Goal: Task Accomplishment & Management: Manage account settings

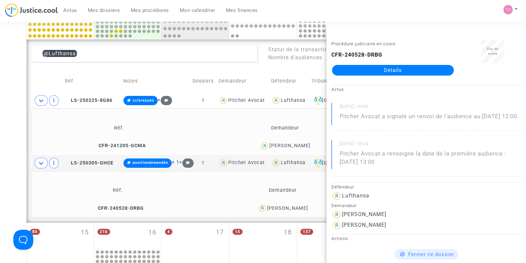
click at [15, 149] on div "Date de clôture d'instruction Date de conciliation Date d'audience Date de juge…" at bounding box center [263, 138] width 526 height 647
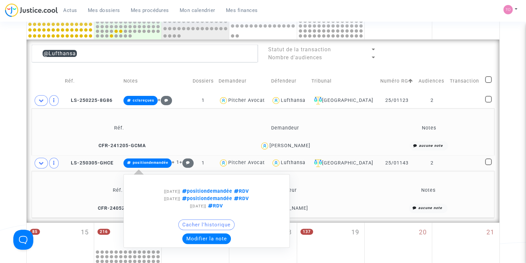
click at [207, 241] on button "Modifier la note" at bounding box center [206, 238] width 49 height 11
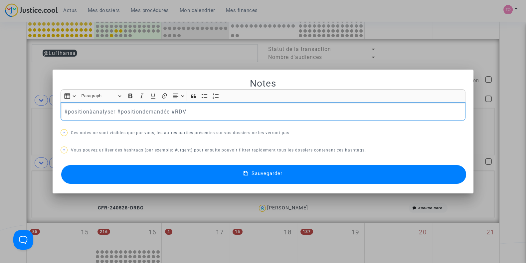
click at [128, 111] on p "#positionàanalyser #positiondemandée #RDV" at bounding box center [263, 112] width 398 height 8
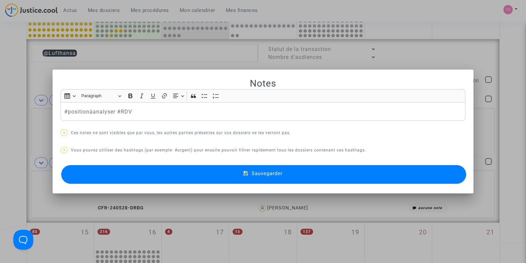
click at [148, 176] on button "Sauvegarder" at bounding box center [263, 174] width 405 height 19
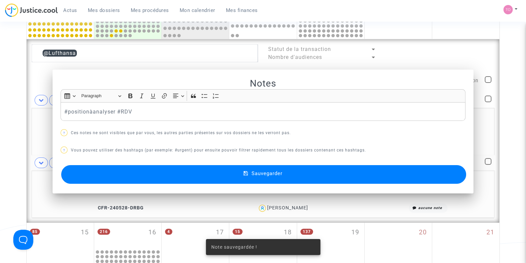
scroll to position [224, 0]
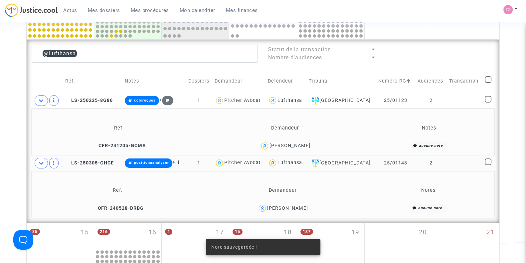
click at [148, 176] on td "Réf. Demandeur Notes CFR-240528-DRBG Paul Vivès aucune note" at bounding box center [263, 194] width 463 height 47
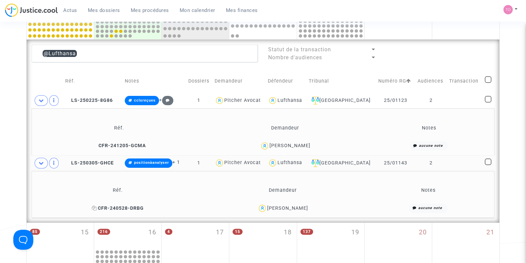
click at [97, 207] on icon at bounding box center [94, 208] width 5 height 5
click at [296, 209] on div "Paul Vivès" at bounding box center [287, 208] width 41 height 6
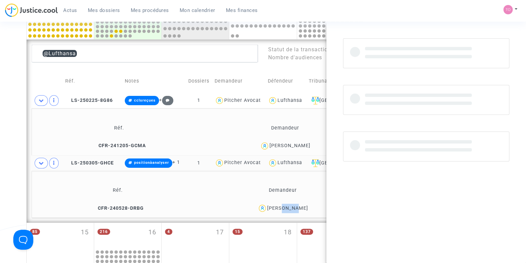
click at [296, 209] on div "Paul Vivès" at bounding box center [287, 208] width 41 height 6
copy div "Vivès"
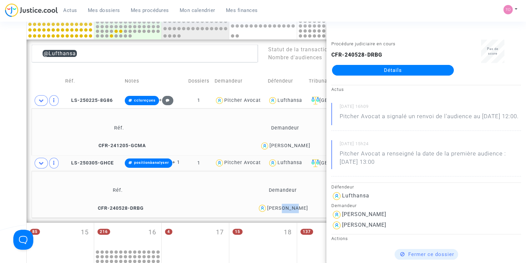
click at [8, 173] on div "Date de clôture d'instruction Date de conciliation Date d'audience Date de juge…" at bounding box center [263, 138] width 526 height 647
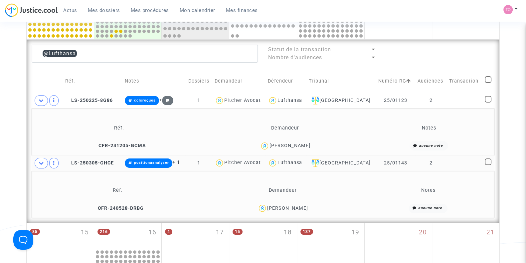
click at [222, 166] on td "Pitcher Avocat" at bounding box center [238, 163] width 53 height 15
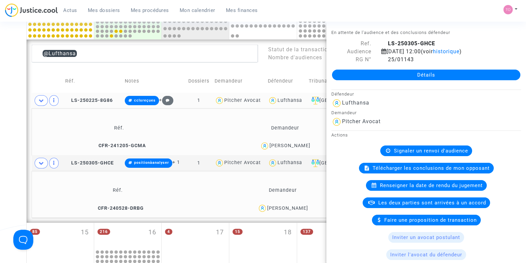
click at [299, 100] on div "Lufthansa" at bounding box center [290, 101] width 25 height 6
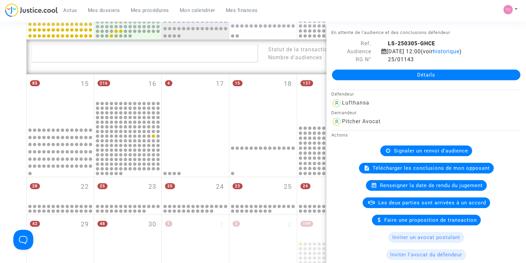
click at [4, 126] on div "Date de clôture d'instruction Date de conciliation Date d'audience Date de juge…" at bounding box center [263, 64] width 526 height 498
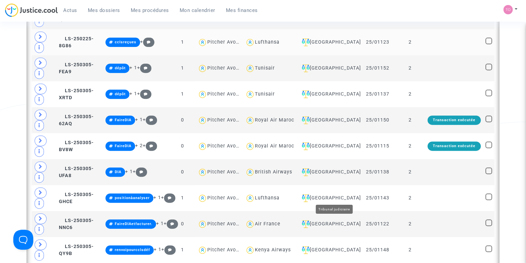
scroll to position [344, 0]
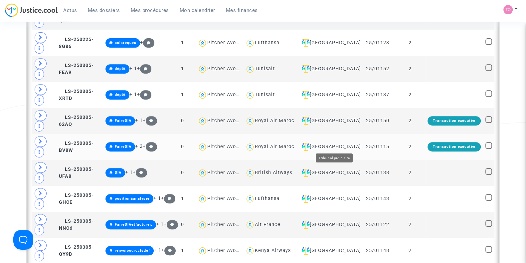
click at [342, 143] on div "[GEOGRAPHIC_DATA]" at bounding box center [328, 147] width 59 height 8
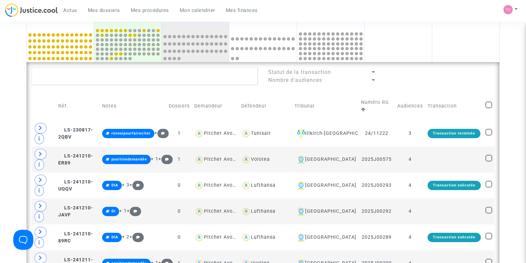
scroll to position [213, 0]
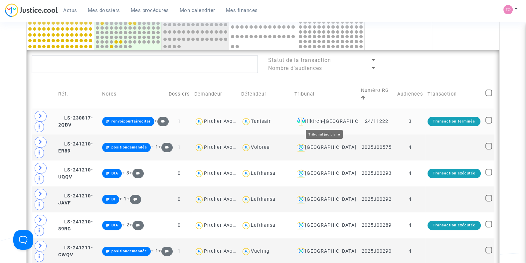
click at [327, 123] on div "Illkirch-Graffenstaden" at bounding box center [326, 122] width 62 height 8
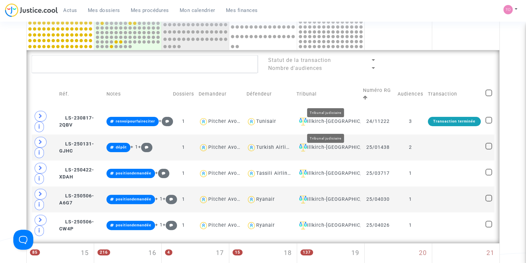
scroll to position [235, 0]
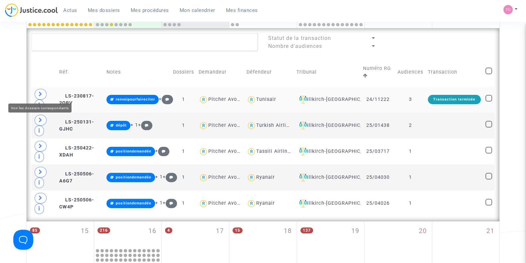
click at [40, 92] on icon at bounding box center [41, 94] width 4 height 5
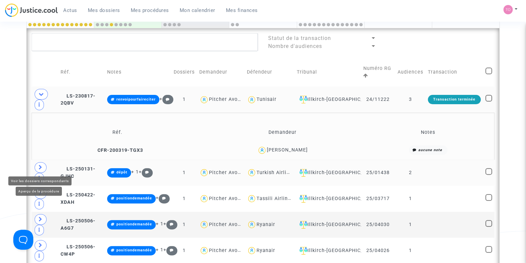
click at [37, 173] on span at bounding box center [39, 178] width 9 height 11
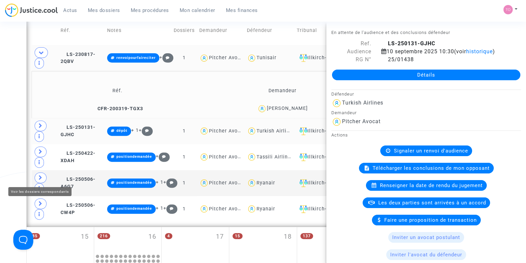
scroll to position [278, 0]
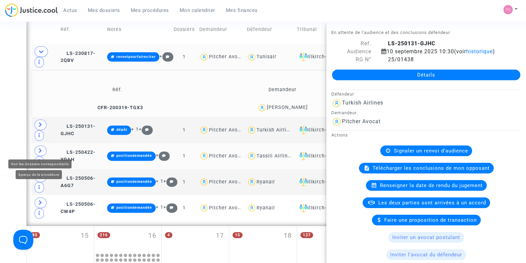
click at [41, 151] on icon at bounding box center [41, 150] width 4 height 5
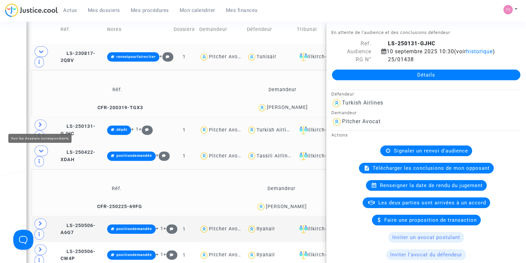
click at [42, 126] on span at bounding box center [41, 125] width 12 height 11
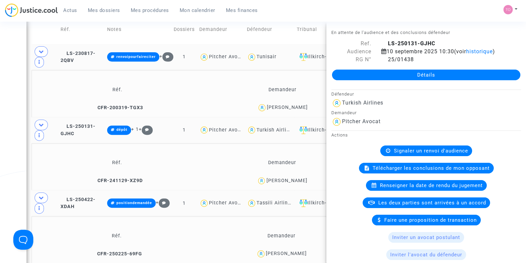
click at [301, 179] on div "Jean Paul Welsch" at bounding box center [286, 181] width 41 height 6
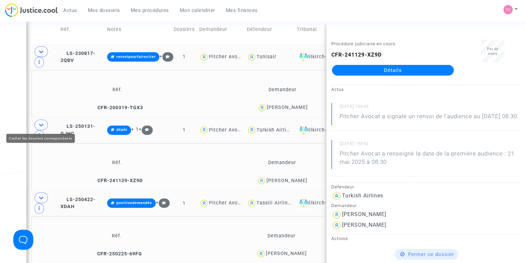
click at [19, 123] on div "Date de clôture d'instruction Date de conciliation Date d'audience Date de juge…" at bounding box center [263, 160] width 526 height 799
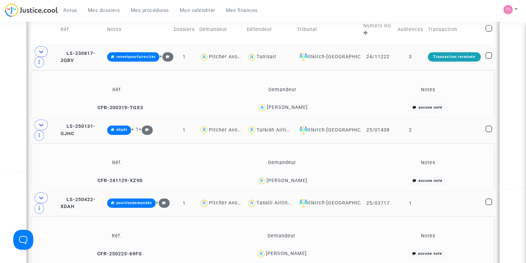
scroll to position [407, 0]
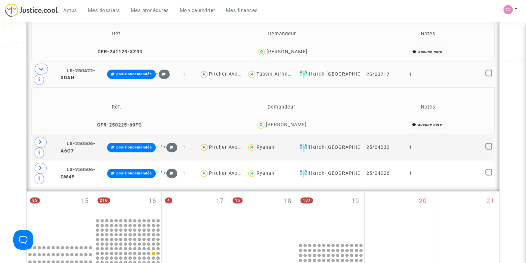
click at [278, 122] on div "Oussama Gasmi" at bounding box center [286, 125] width 41 height 6
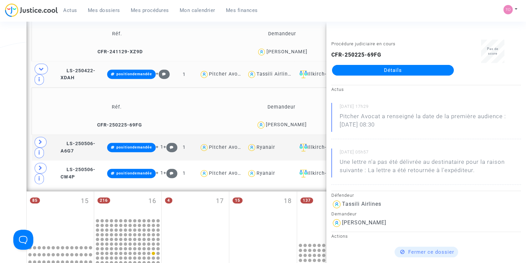
click at [4, 99] on div "Date de clôture d'instruction Date de conciliation Date d'audience Date de juge…" at bounding box center [263, 31] width 526 height 799
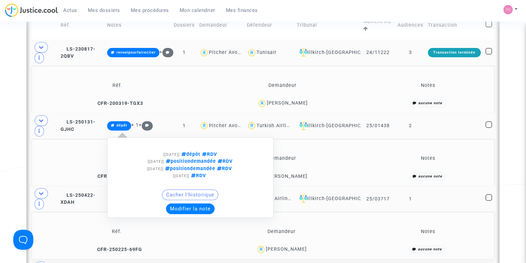
scroll to position [282, 0]
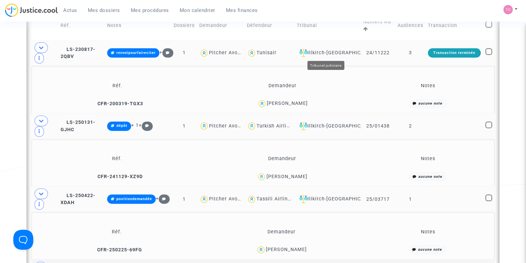
click at [343, 50] on div "Illkirch-Graffenstaden" at bounding box center [328, 53] width 62 height 8
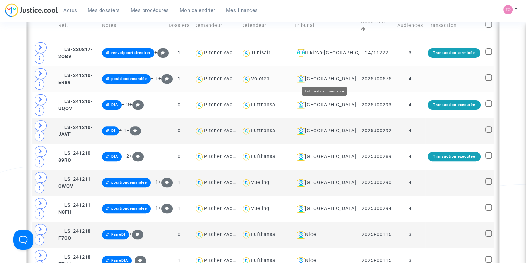
click at [312, 77] on div "Lyon" at bounding box center [326, 79] width 62 height 8
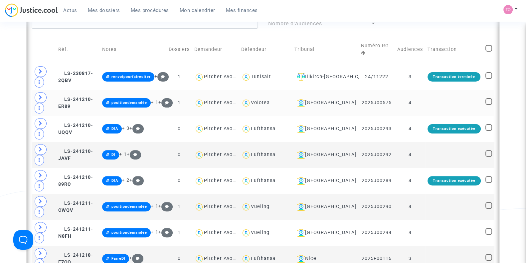
scroll to position [258, 0]
click at [311, 104] on div "Lyon" at bounding box center [326, 103] width 62 height 8
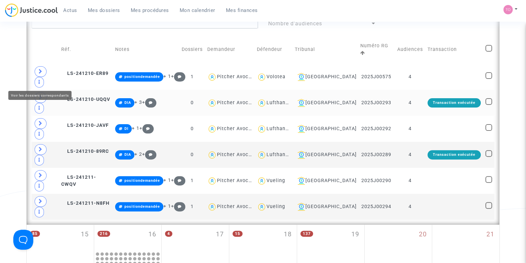
click at [38, 92] on span at bounding box center [41, 97] width 12 height 11
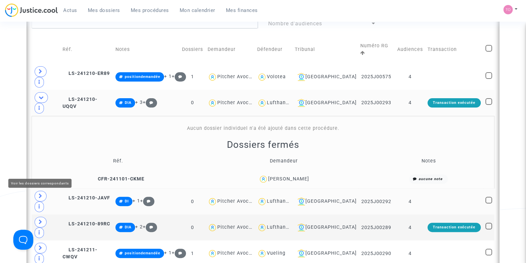
click at [42, 193] on icon at bounding box center [41, 195] width 4 height 5
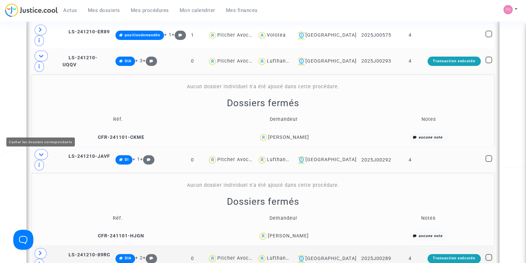
scroll to position [302, 0]
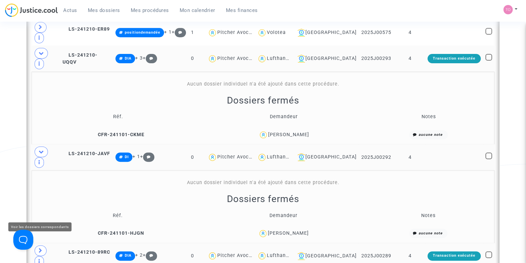
click at [41, 245] on span at bounding box center [41, 250] width 12 height 11
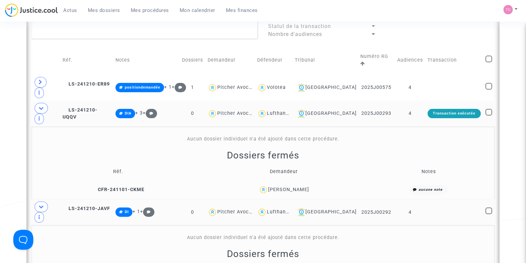
scroll to position [248, 0]
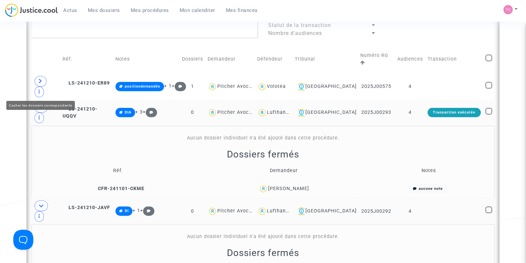
click at [41, 105] on icon at bounding box center [41, 107] width 5 height 5
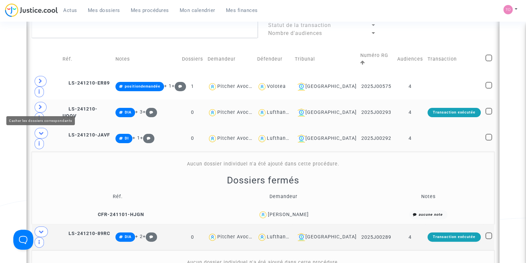
click at [39, 131] on icon at bounding box center [41, 133] width 5 height 5
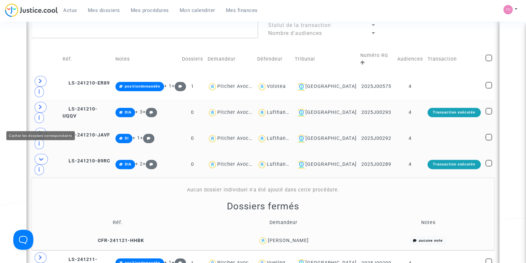
click at [42, 157] on icon at bounding box center [41, 159] width 5 height 5
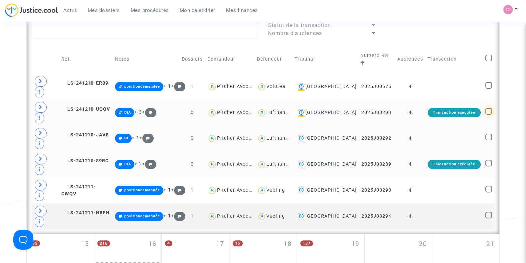
click at [488, 108] on span at bounding box center [489, 111] width 7 height 7
click at [489, 115] on input "checkbox" at bounding box center [489, 115] width 0 height 0
checkbox input "true"
click at [488, 134] on mat-checkbox at bounding box center [489, 138] width 7 height 9
click at [488, 160] on span at bounding box center [489, 163] width 7 height 7
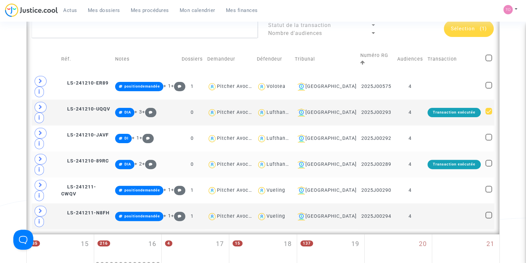
click at [489, 166] on input "checkbox" at bounding box center [489, 166] width 0 height 0
checkbox input "true"
click at [488, 134] on span at bounding box center [489, 137] width 7 height 7
click at [489, 141] on input "checkbox" at bounding box center [489, 141] width 0 height 0
checkbox input "true"
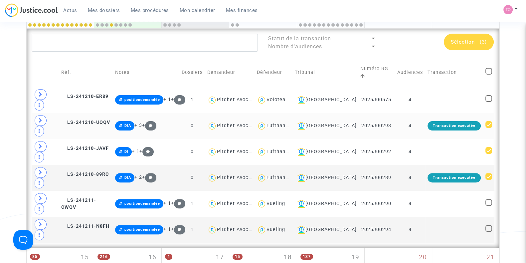
scroll to position [234, 0]
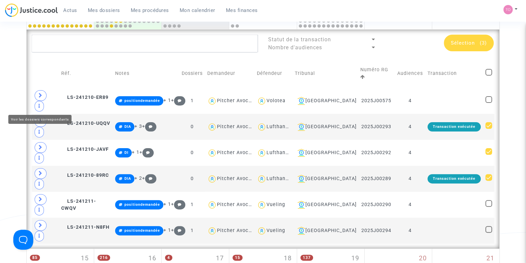
click at [34, 114] on td at bounding box center [45, 127] width 27 height 26
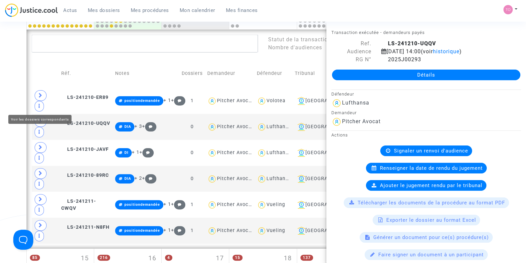
click at [43, 116] on span at bounding box center [41, 121] width 12 height 11
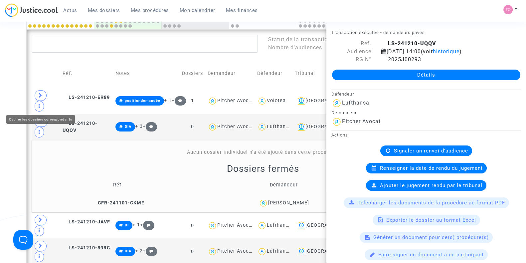
click at [19, 97] on div "Date de clôture d'instruction Date de conciliation Date d'audience Date de juge…" at bounding box center [263, 183] width 526 height 756
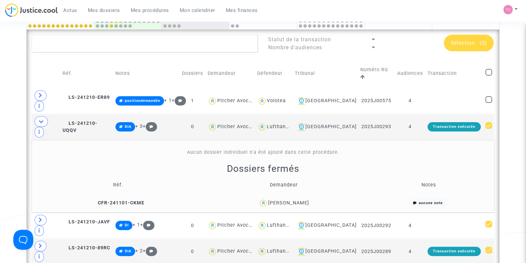
drag, startPoint x: 330, startPoint y: 173, endPoint x: 260, endPoint y: 176, distance: 70.0
click at [260, 198] on div "Sandrine VANCOILLIE" at bounding box center [284, 203] width 158 height 10
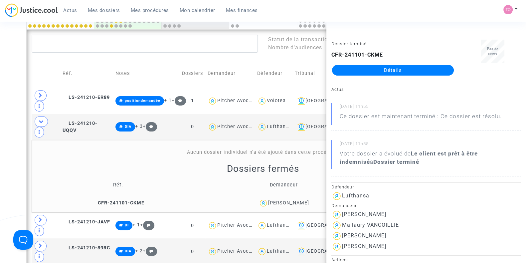
copy div "Sandrine VANCOILLIE"
click at [81, 121] on span "LS-241210-UQQV" at bounding box center [79, 127] width 35 height 13
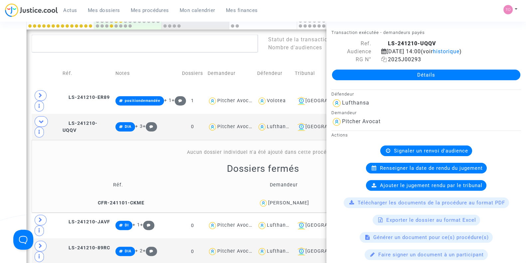
drag, startPoint x: 426, startPoint y: 68, endPoint x: 389, endPoint y: 69, distance: 37.3
click at [389, 64] on div "2025J00293" at bounding box center [452, 60] width 150 height 8
copy span "2025J00293"
click at [0, 136] on div "Date de clôture d'instruction Date de conciliation Date d'audience Date de juge…" at bounding box center [263, 183] width 526 height 756
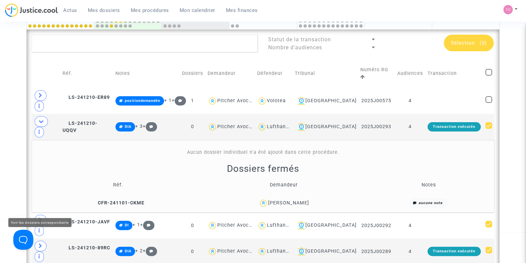
click at [37, 241] on span at bounding box center [41, 246] width 12 height 11
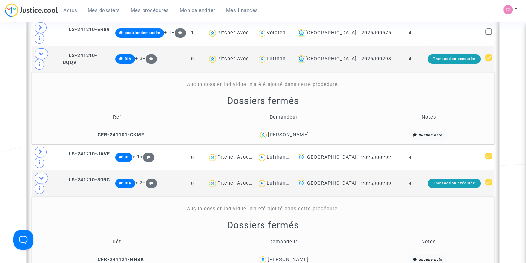
scroll to position [302, 0]
drag, startPoint x: 323, startPoint y: 208, endPoint x: 252, endPoint y: 212, distance: 71.4
click at [252, 255] on div "Catarina Armando Faustino" at bounding box center [283, 260] width 158 height 10
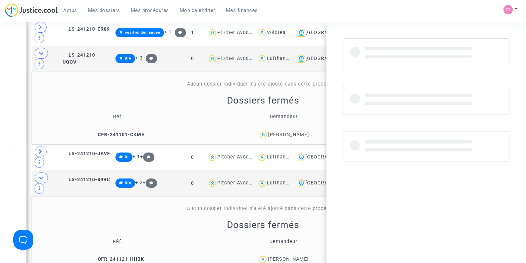
copy div "Catarina Armando Faustino"
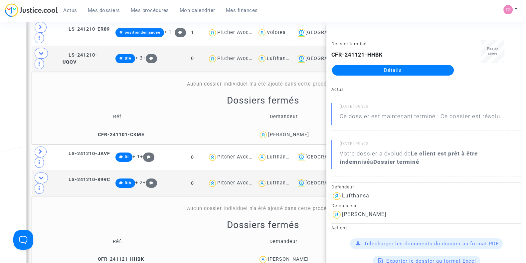
click at [9, 154] on div "Date de clôture d'instruction Date de conciliation Date d'audience Date de juge…" at bounding box center [263, 150] width 526 height 828
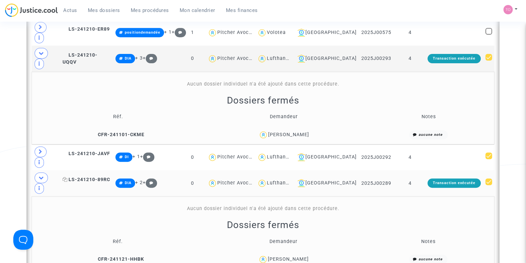
click at [103, 177] on span "LS-241210-89RC" at bounding box center [86, 180] width 48 height 6
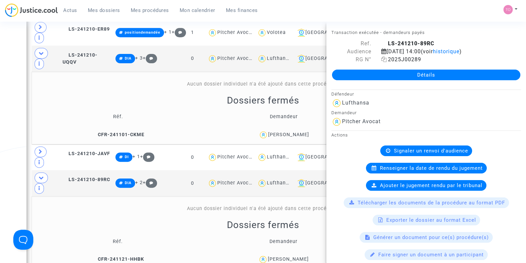
drag, startPoint x: 425, startPoint y: 66, endPoint x: 388, endPoint y: 68, distance: 37.7
click at [388, 64] on div "2025J00289" at bounding box center [452, 60] width 150 height 8
click at [382, 62] on icon at bounding box center [385, 59] width 6 height 5
copy span "2025J00289"
click at [39, 149] on icon at bounding box center [41, 151] width 4 height 5
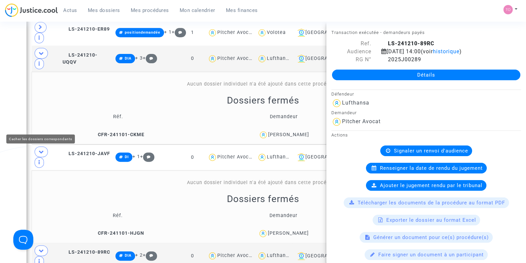
click at [12, 116] on div "Date de clôture d'instruction Date de conciliation Date d'audience Date de juge…" at bounding box center [263, 186] width 526 height 901
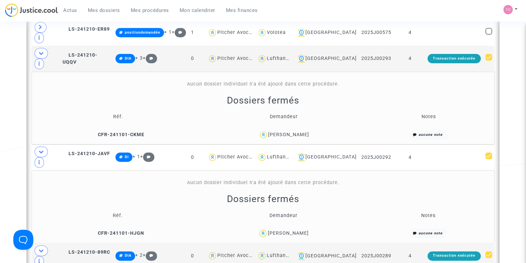
drag, startPoint x: 318, startPoint y: 195, endPoint x: 262, endPoint y: 197, distance: 56.0
click at [262, 229] on div "Balonyi Andras Artur" at bounding box center [283, 234] width 158 height 10
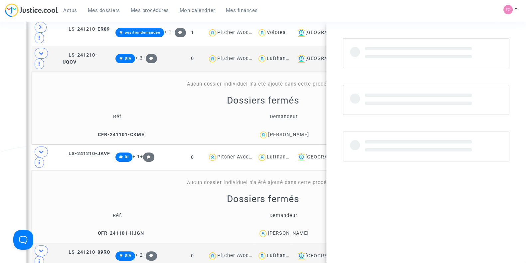
copy div "Balonyi Andras Artur"
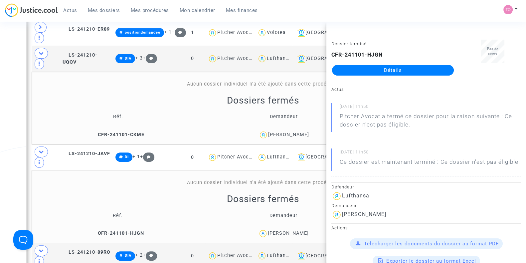
click at [8, 163] on div "Date de clôture d'instruction Date de conciliation Date d'audience Date de juge…" at bounding box center [263, 186] width 526 height 901
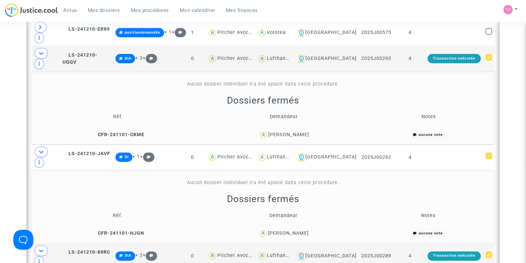
click at [294, 230] on div "Balonyi Andras Artur" at bounding box center [288, 233] width 41 height 6
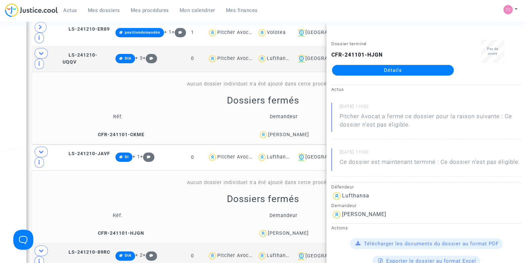
click at [2, 106] on div "Date de clôture d'instruction Date de conciliation Date d'audience Date de juge…" at bounding box center [263, 186] width 526 height 901
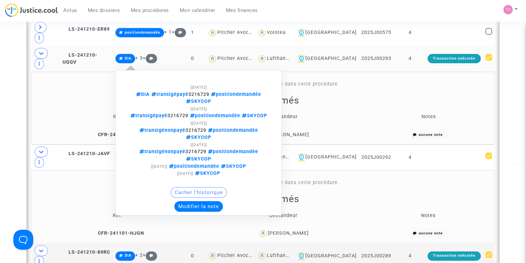
click at [200, 201] on button "Modifier la note" at bounding box center [198, 206] width 49 height 11
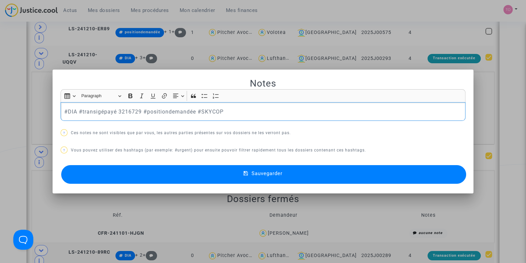
drag, startPoint x: 63, startPoint y: 111, endPoint x: 194, endPoint y: 110, distance: 131.5
click at [194, 110] on p "#DIA #transigépayé 3216729 #positiondemandée #SKYCOP" at bounding box center [263, 112] width 398 height 8
drag, startPoint x: 94, startPoint y: 113, endPoint x: 59, endPoint y: 112, distance: 34.3
click at [61, 112] on div "#DIAenvoyé #SKYCOP" at bounding box center [263, 111] width 405 height 19
copy p "#DIAenvoyé"
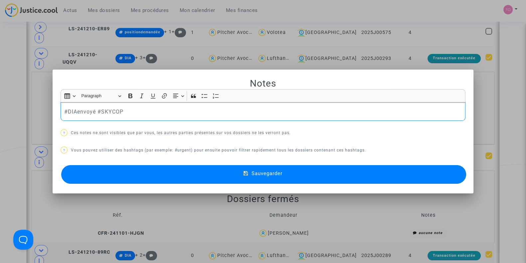
click at [124, 175] on button "Sauvegarder" at bounding box center [263, 174] width 405 height 19
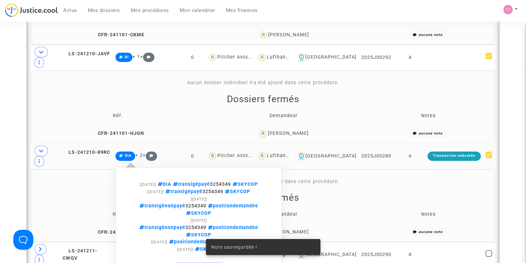
scroll to position [403, 0]
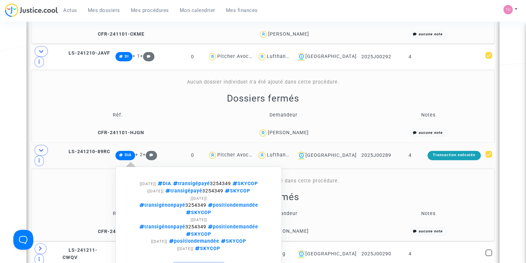
scroll to position [0, 0]
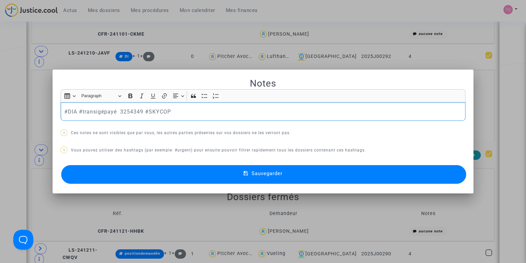
drag, startPoint x: 75, startPoint y: 110, endPoint x: 37, endPoint y: 113, distance: 38.1
click at [37, 113] on div "Notes Rich Text Editor Insert table Insert table Heading Paragraph Paragraph He…" at bounding box center [263, 131] width 526 height 263
drag, startPoint x: 158, startPoint y: 109, endPoint x: 95, endPoint y: 112, distance: 63.3
click at [95, 112] on p "#DIAenvoyé #transigépayé 3254349 #SKYCOP" at bounding box center [263, 112] width 398 height 8
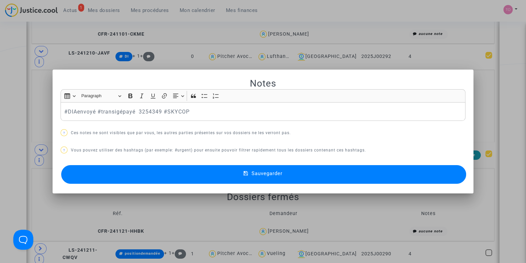
click at [159, 179] on button "Sauvegarder" at bounding box center [263, 174] width 405 height 19
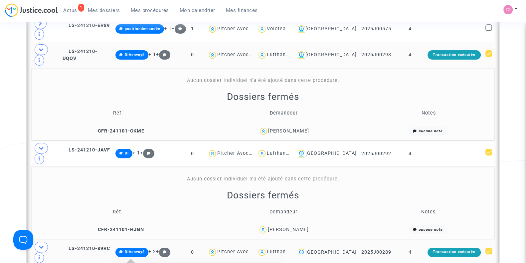
scroll to position [304, 0]
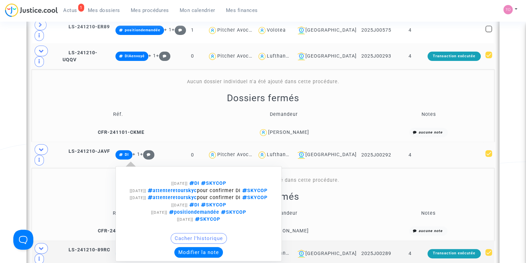
click at [199, 247] on button "Modifier la note" at bounding box center [198, 252] width 49 height 11
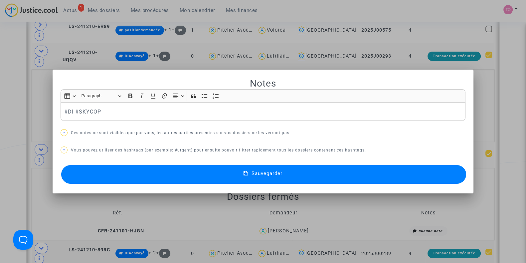
scroll to position [0, 0]
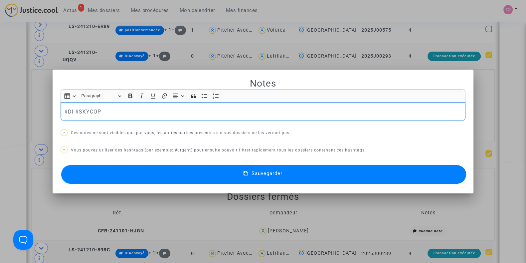
click at [70, 112] on p "#DI #SKYCOP" at bounding box center [263, 112] width 398 height 8
click at [122, 168] on button "Sauvegarder" at bounding box center [263, 174] width 405 height 19
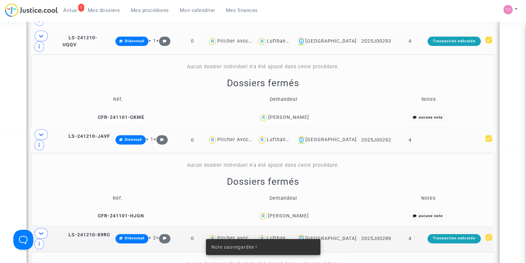
scroll to position [341, 0]
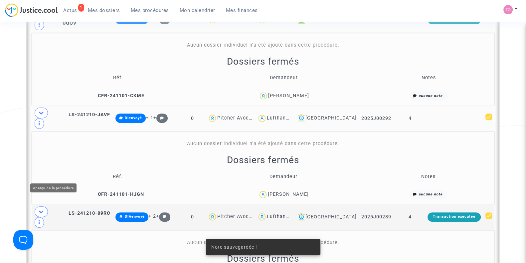
click at [41, 209] on icon at bounding box center [41, 211] width 5 height 5
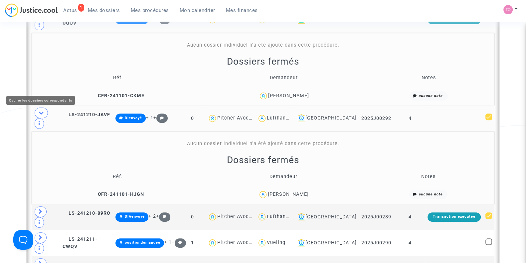
click at [41, 110] on icon at bounding box center [41, 112] width 5 height 5
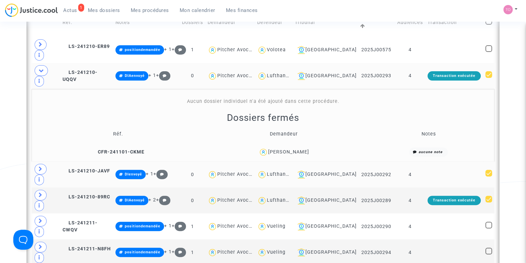
scroll to position [284, 0]
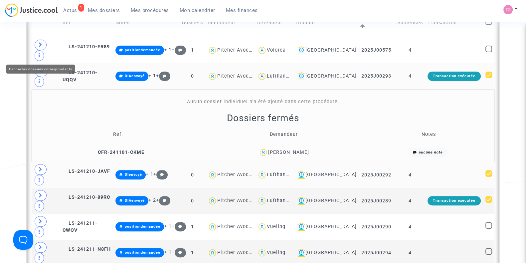
click at [40, 66] on span at bounding box center [41, 71] width 13 height 11
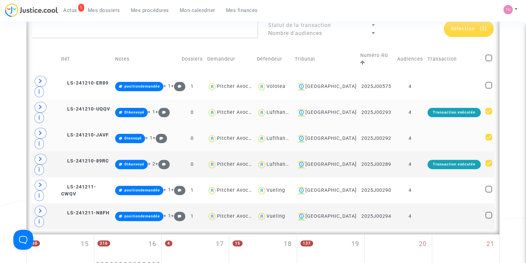
scroll to position [248, 0]
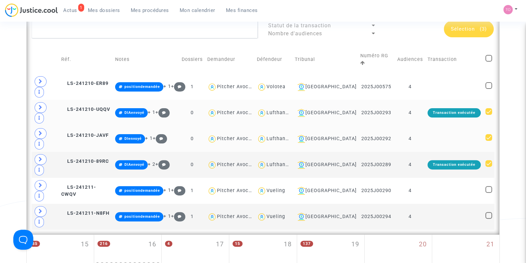
click at [488, 108] on span at bounding box center [489, 111] width 7 height 7
click at [489, 115] on input "checkbox" at bounding box center [489, 115] width 0 height 0
checkbox input "false"
click at [488, 134] on span at bounding box center [489, 137] width 7 height 7
click at [489, 141] on input "checkbox" at bounding box center [489, 141] width 0 height 0
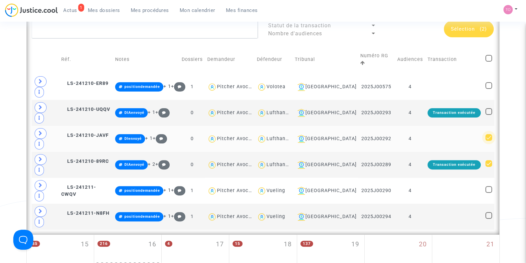
checkbox input "false"
click at [488, 160] on span at bounding box center [489, 163] width 7 height 7
click at [489, 167] on input "checkbox" at bounding box center [489, 167] width 0 height 0
checkbox input "false"
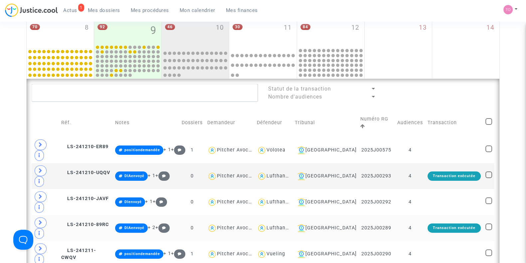
scroll to position [212, 0]
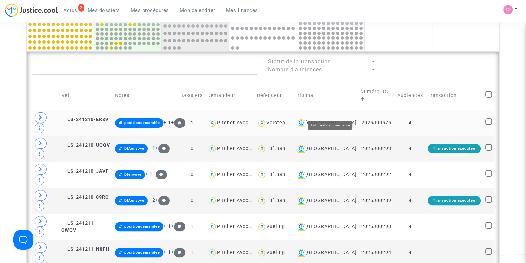
click at [333, 119] on div "Lyon" at bounding box center [325, 123] width 61 height 8
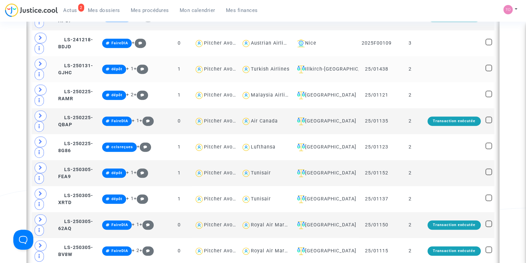
scroll to position [549, 0]
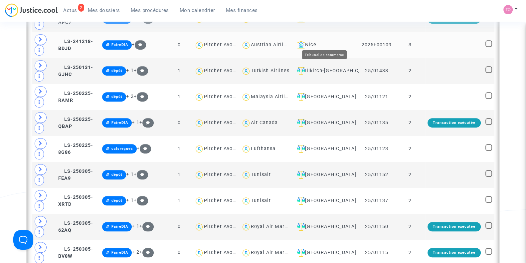
click at [315, 41] on div "Nice" at bounding box center [326, 45] width 62 height 8
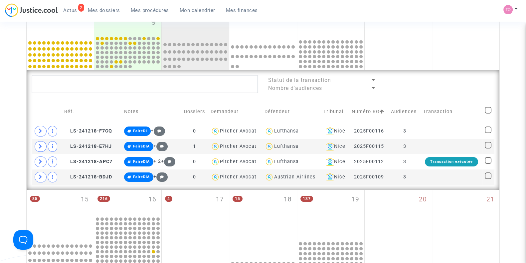
scroll to position [183, 0]
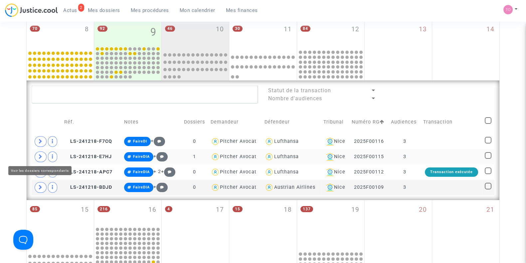
click at [40, 157] on icon at bounding box center [41, 156] width 4 height 5
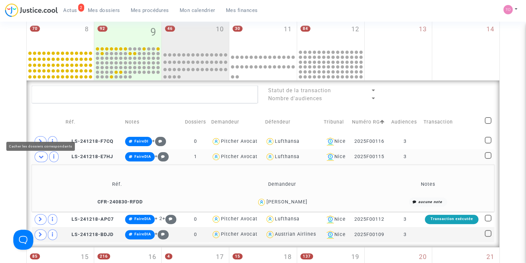
scroll to position [231, 0]
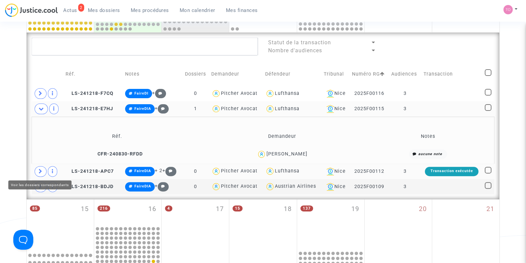
click at [41, 169] on icon at bounding box center [41, 171] width 4 height 5
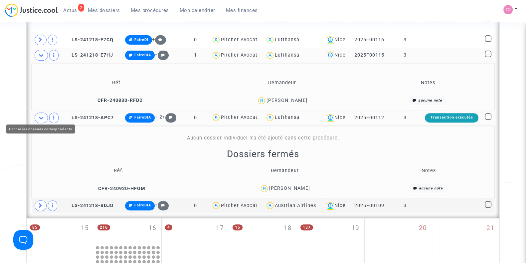
scroll to position [286, 0]
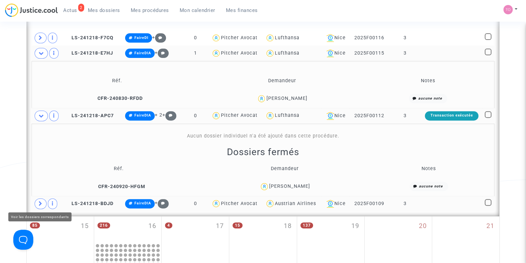
click at [39, 201] on icon at bounding box center [41, 203] width 4 height 5
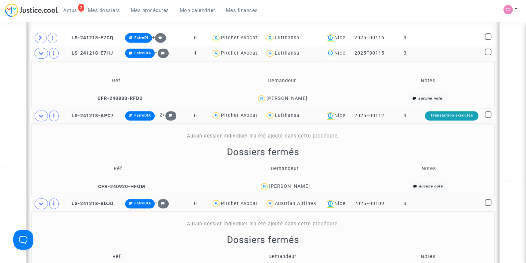
scroll to position [280, 0]
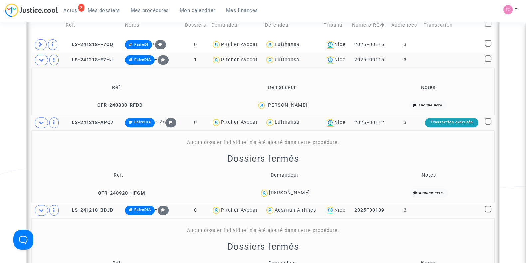
drag, startPoint x: 315, startPoint y: 101, endPoint x: 261, endPoint y: 108, distance: 54.8
click at [261, 108] on div "Nodirbek Ibragimov" at bounding box center [282, 106] width 160 height 10
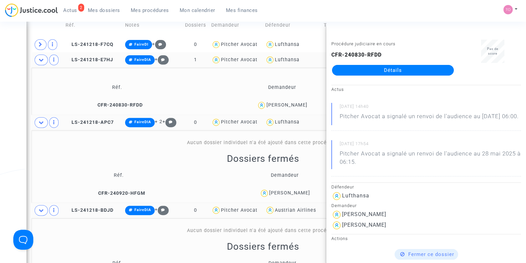
click at [8, 103] on div "Date de clôture d'instruction Date de conciliation Date d'audience Date de juge…" at bounding box center [263, 147] width 526 height 776
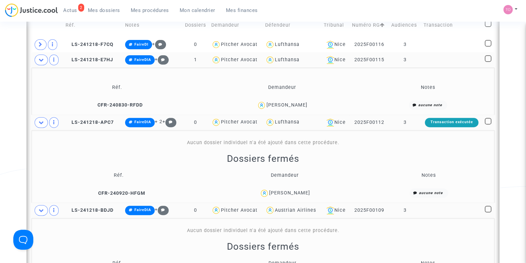
drag, startPoint x: 320, startPoint y: 104, endPoint x: 260, endPoint y: 108, distance: 60.5
click at [260, 108] on div "Nodirbek Ibragimov" at bounding box center [282, 106] width 160 height 10
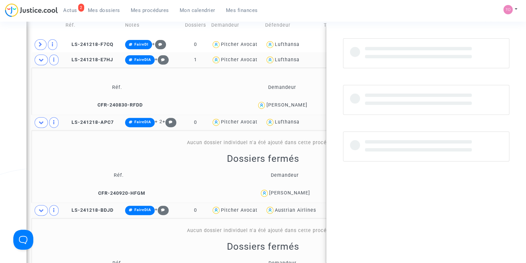
copy div "Nodirbek Ibragimov"
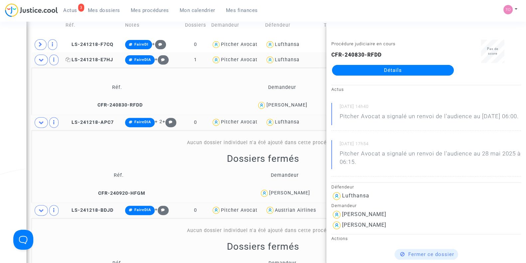
click at [95, 59] on span "LS-241218-E7HJ" at bounding box center [90, 60] width 48 height 6
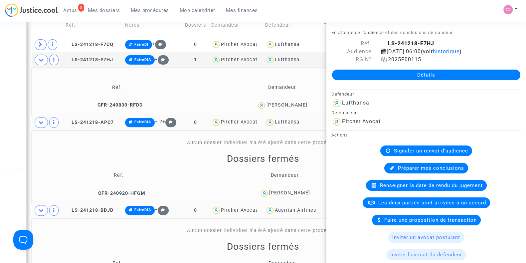
click at [382, 62] on icon at bounding box center [385, 59] width 6 height 5
drag, startPoint x: 317, startPoint y: 189, endPoint x: 256, endPoint y: 193, distance: 61.4
click at [269, 193] on div "EMMANUELLE GAUTHIER" at bounding box center [289, 193] width 41 height 6
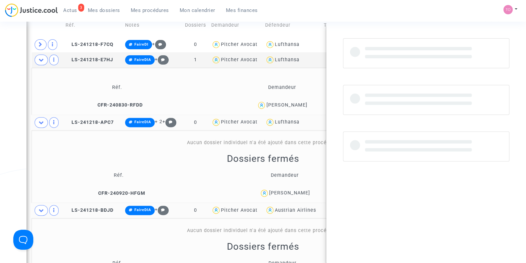
copy div "EMMANUELLE GAUTHIER"
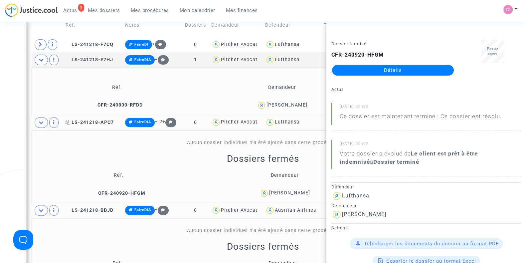
click at [101, 120] on span "LS-241218-APC7" at bounding box center [90, 123] width 48 height 6
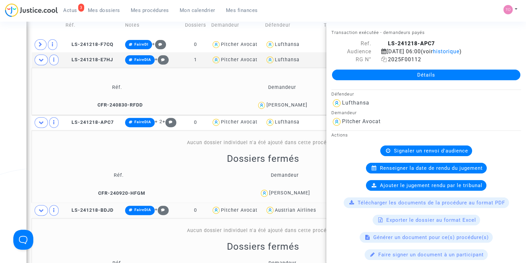
click at [383, 62] on icon at bounding box center [385, 59] width 6 height 5
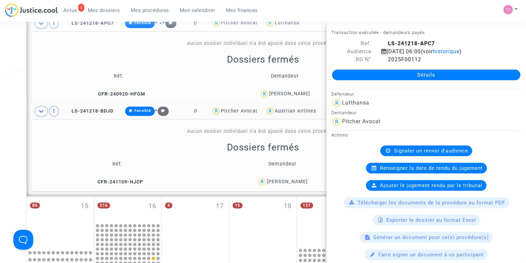
scroll to position [380, 0]
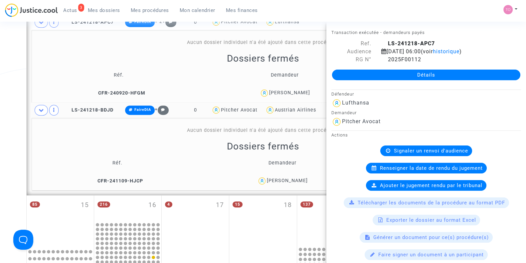
drag, startPoint x: 313, startPoint y: 183, endPoint x: 263, endPoint y: 183, distance: 50.0
click at [263, 183] on div "Sofiia Mishchenko" at bounding box center [282, 181] width 159 height 10
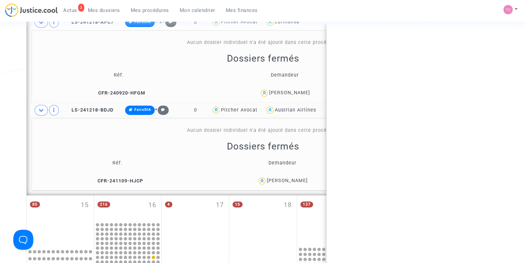
copy div "Sofiia Mishchenko"
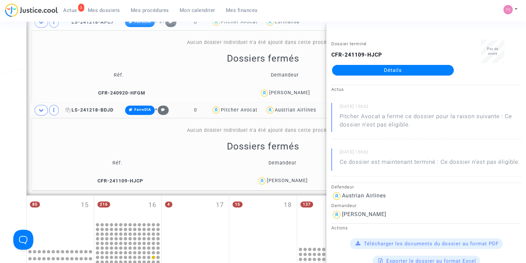
click at [98, 108] on span "LS-241218-BDJD" at bounding box center [90, 110] width 48 height 6
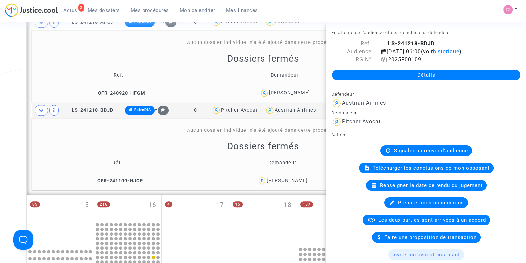
click at [383, 62] on icon at bounding box center [385, 59] width 6 height 5
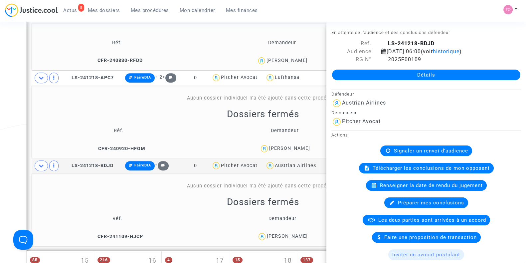
scroll to position [277, 0]
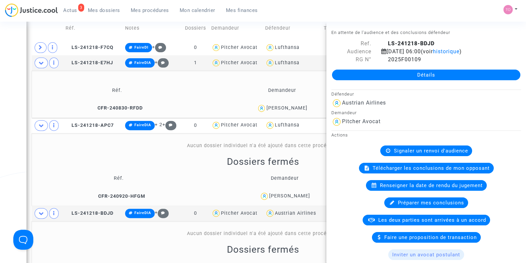
click at [14, 110] on div "Date de clôture d'instruction Date de conciliation Date d'audience Date de juge…" at bounding box center [263, 150] width 526 height 776
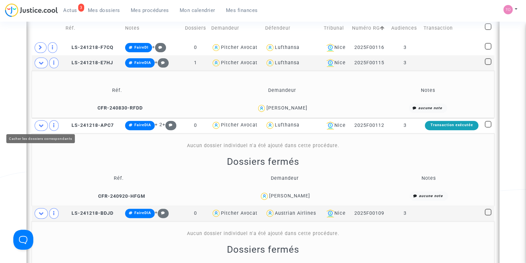
click at [42, 123] on icon at bounding box center [41, 125] width 5 height 5
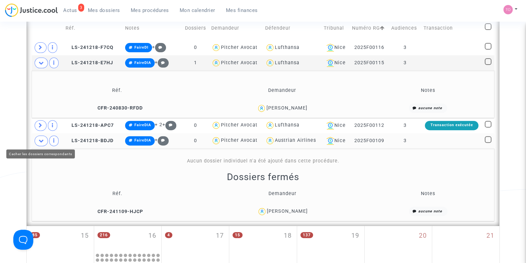
click at [42, 138] on icon at bounding box center [41, 140] width 5 height 5
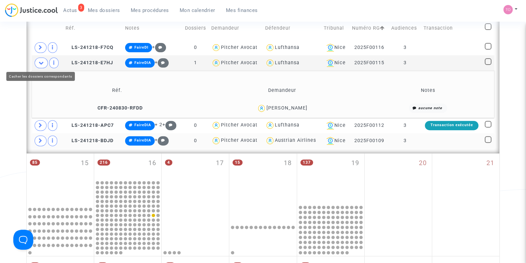
click at [41, 63] on icon at bounding box center [41, 62] width 5 height 5
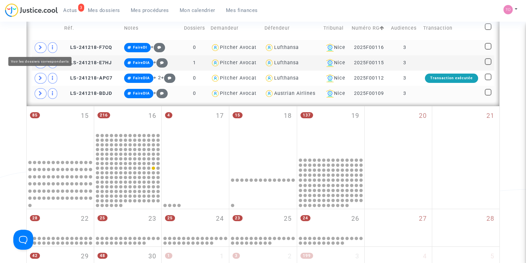
click at [40, 48] on icon at bounding box center [41, 47] width 4 height 5
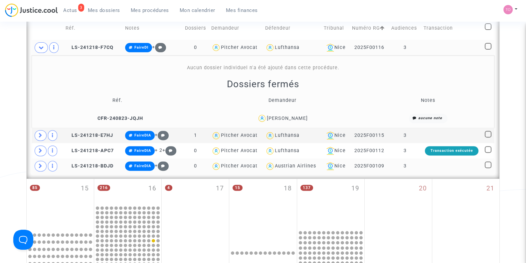
drag, startPoint x: 323, startPoint y: 117, endPoint x: 250, endPoint y: 119, distance: 73.6
click at [250, 119] on div "Petra-Brigitte Mamberto Hall" at bounding box center [282, 119] width 159 height 10
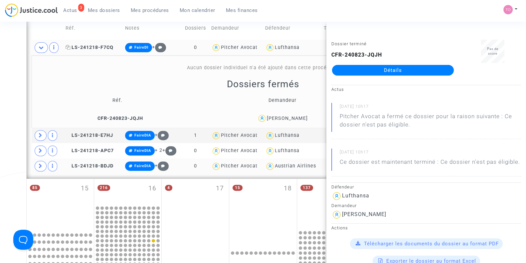
click at [91, 45] on span "LS-241218-F7CQ" at bounding box center [90, 48] width 48 height 6
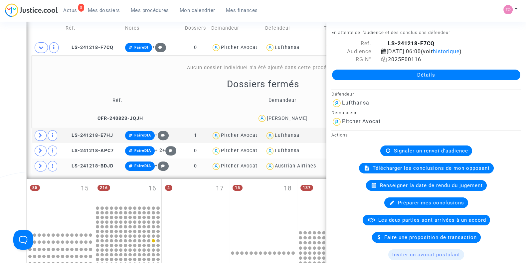
click at [383, 62] on icon at bounding box center [385, 59] width 6 height 5
click at [0, 119] on div "Date de clôture d'instruction Date de conciliation Date d'audience Date de juge…" at bounding box center [263, 90] width 526 height 656
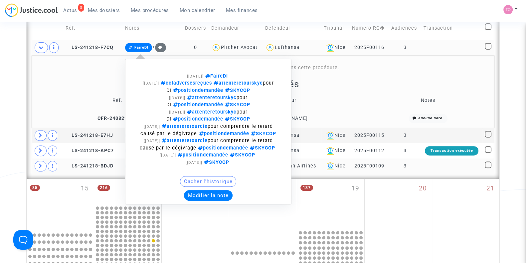
click at [198, 194] on button "Modifier la note" at bounding box center [208, 195] width 49 height 11
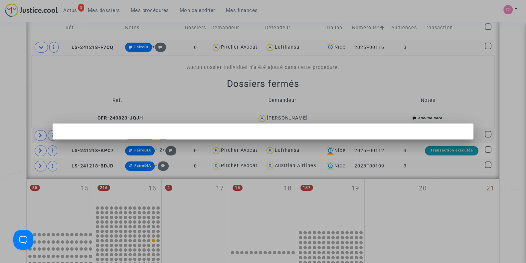
scroll to position [0, 0]
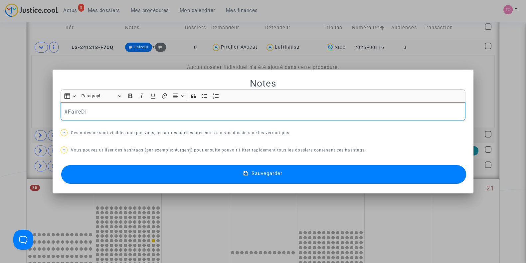
drag, startPoint x: 93, startPoint y: 110, endPoint x: 36, endPoint y: 116, distance: 57.3
click at [36, 116] on div "Notes Rich Text Editor Insert table Insert table Heading Paragraph Paragraph He…" at bounding box center [263, 131] width 526 height 263
click at [11, 113] on div at bounding box center [263, 131] width 526 height 263
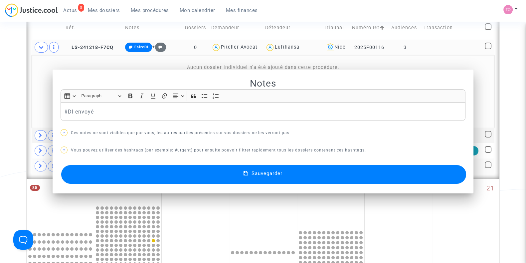
scroll to position [277, 0]
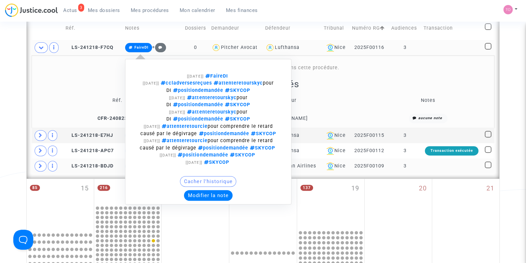
click at [199, 199] on button "Modifier la note" at bounding box center [208, 195] width 49 height 11
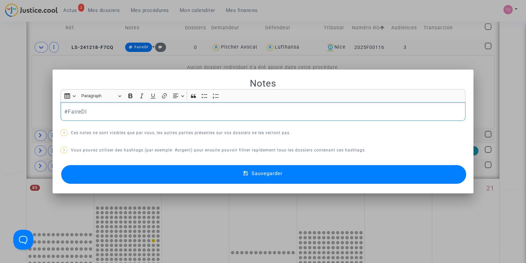
drag, startPoint x: 101, startPoint y: 115, endPoint x: 37, endPoint y: 117, distance: 64.7
click at [37, 117] on div "Notes Rich Text Editor Insert table Insert table Heading Paragraph Paragraph He…" at bounding box center [263, 131] width 526 height 263
click at [97, 112] on p "#DIenvoyé #skycop" at bounding box center [263, 112] width 398 height 8
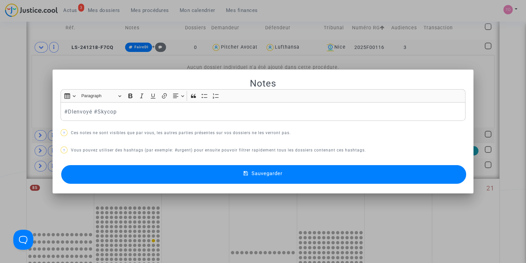
click at [122, 173] on button "Sauvegarder" at bounding box center [263, 174] width 405 height 19
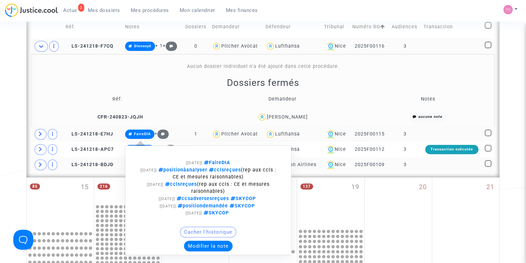
scroll to position [278, 0]
click at [206, 246] on button "Modifier la note" at bounding box center [208, 245] width 49 height 11
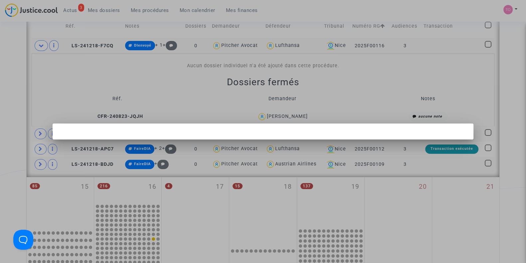
scroll to position [0, 0]
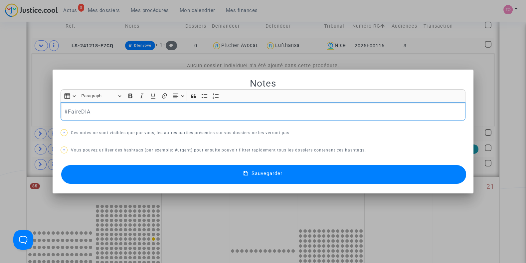
click at [0, 122] on div at bounding box center [263, 131] width 526 height 263
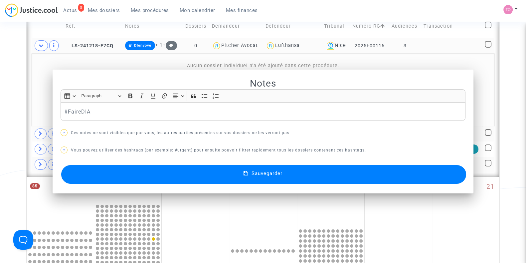
scroll to position [278, 0]
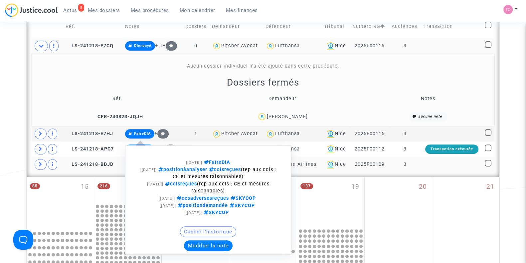
click at [199, 244] on button "Modifier la note" at bounding box center [208, 245] width 49 height 11
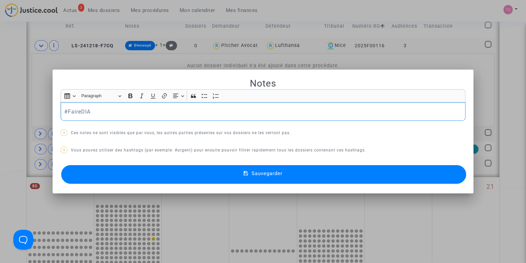
drag, startPoint x: 102, startPoint y: 113, endPoint x: 41, endPoint y: 117, distance: 61.1
click at [41, 117] on div "Notes Rich Text Editor Insert table Insert table Heading Paragraph Paragraph He…" at bounding box center [263, 131] width 526 height 263
click at [86, 174] on button "Sauvegarder" at bounding box center [263, 174] width 405 height 19
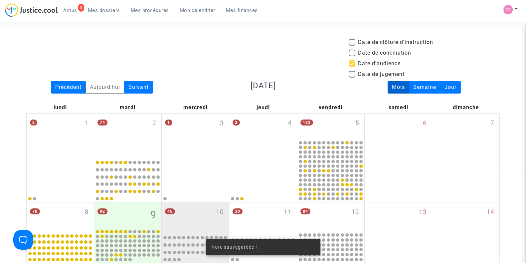
scroll to position [278, 0]
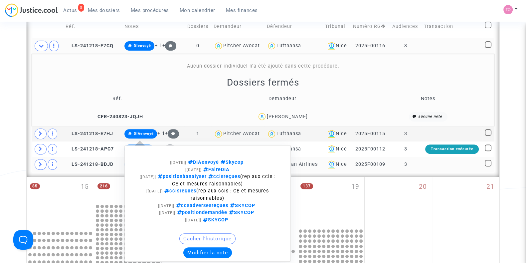
click at [193, 247] on button "Modifier la note" at bounding box center [207, 252] width 49 height 11
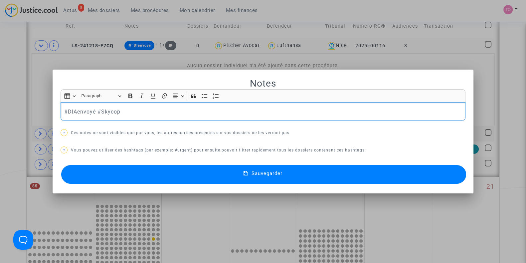
drag, startPoint x: 121, startPoint y: 108, endPoint x: 8, endPoint y: 116, distance: 113.2
click at [8, 116] on div "Notes Rich Text Editor Insert table Insert table Heading Paragraph Paragraph He…" at bounding box center [263, 131] width 526 height 263
click at [0, 119] on div at bounding box center [263, 131] width 526 height 263
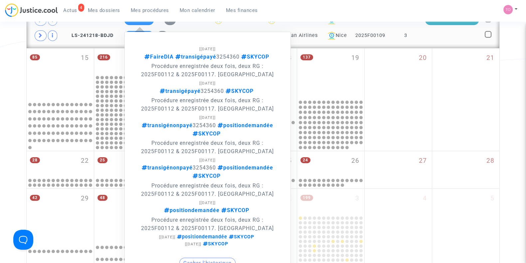
scroll to position [500, 0]
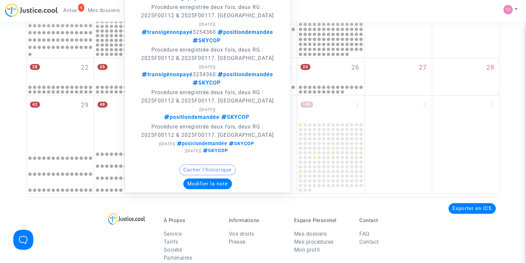
click at [199, 183] on button "Modifier la note" at bounding box center [207, 183] width 49 height 11
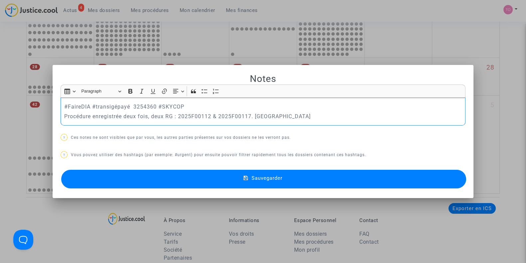
drag, startPoint x: 291, startPoint y: 117, endPoint x: 43, endPoint y: 100, distance: 248.6
click at [43, 100] on div "Notes Rich Text Editor Insert table Insert table Heading Paragraph Paragraph He…" at bounding box center [263, 131] width 526 height 263
click at [206, 103] on p "#FaireDIA #transigépayé 3254360 #SKYCOP" at bounding box center [263, 107] width 398 height 8
drag, startPoint x: 88, startPoint y: 104, endPoint x: 42, endPoint y: 102, distance: 45.7
click at [42, 102] on div "Notes Rich Text Editor Insert table Insert table Heading Paragraph Paragraph He…" at bounding box center [263, 131] width 526 height 263
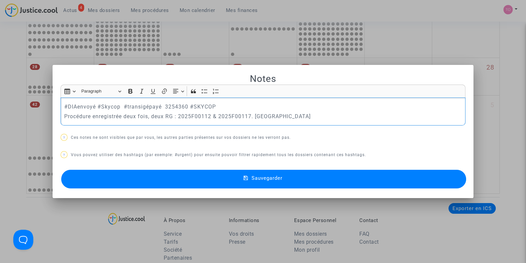
click at [164, 177] on button "Sauvegarder" at bounding box center [263, 179] width 405 height 19
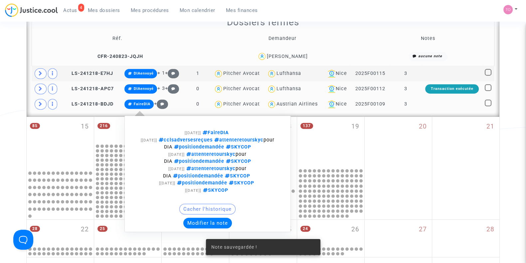
scroll to position [355, 0]
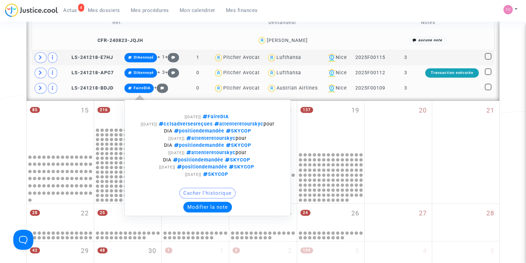
click at [203, 207] on button "Modifier la note" at bounding box center [207, 207] width 49 height 11
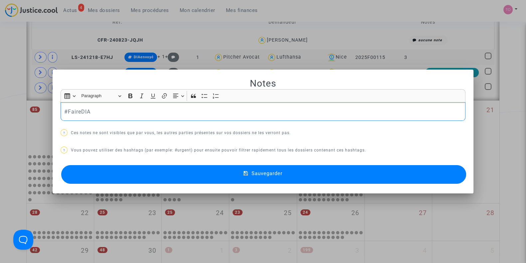
click at [0, 107] on div at bounding box center [263, 131] width 526 height 263
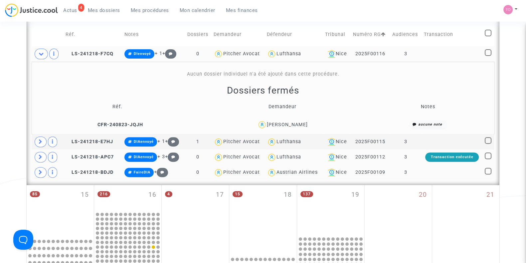
scroll to position [271, 0]
click at [37, 171] on span at bounding box center [41, 172] width 12 height 11
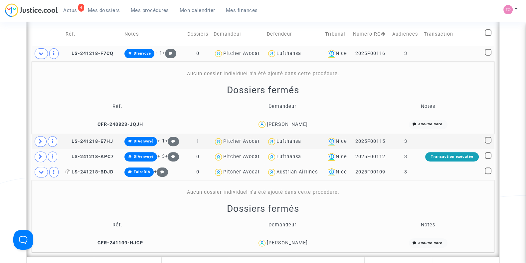
click at [82, 170] on span "LS-241218-BDJD" at bounding box center [90, 172] width 48 height 6
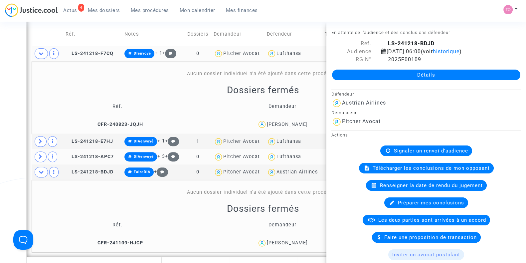
click at [5, 154] on div "Date de clôture d'instruction Date de conciliation Date d'audience Date de juge…" at bounding box center [263, 132] width 526 height 729
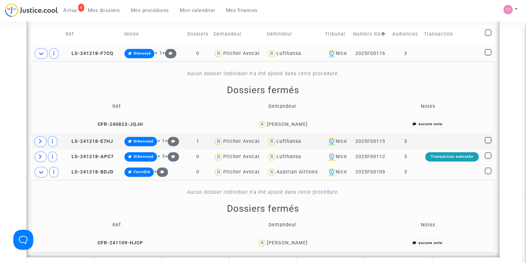
drag, startPoint x: 320, startPoint y: 169, endPoint x: 276, endPoint y: 172, distance: 43.4
click at [276, 172] on tr "LS-241218-BDJD FaireDIA + 0 Pitcher Avocat Austrian Airlines Nice 2025F00109 3" at bounding box center [263, 171] width 463 height 15
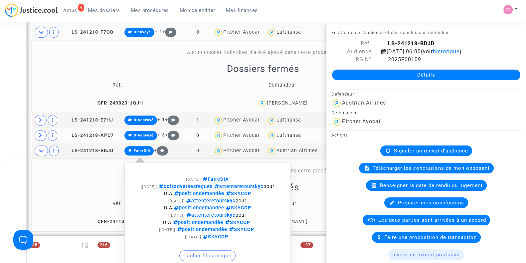
scroll to position [292, 0]
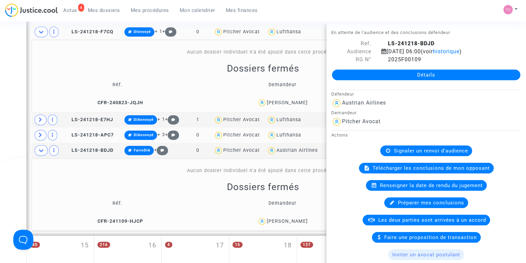
click at [12, 117] on div "Date de clôture d'instruction Date de conciliation Date d'audience Date de juge…" at bounding box center [263, 110] width 526 height 729
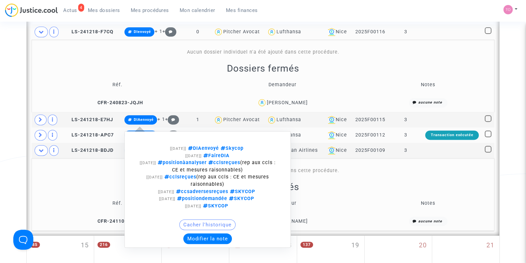
scroll to position [318, 0]
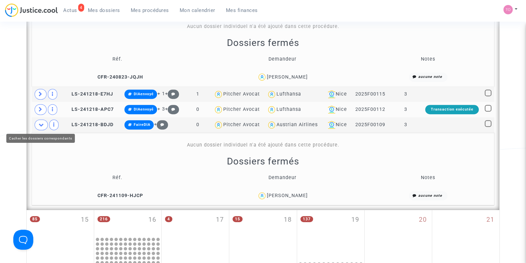
click at [35, 120] on td at bounding box center [47, 124] width 31 height 15
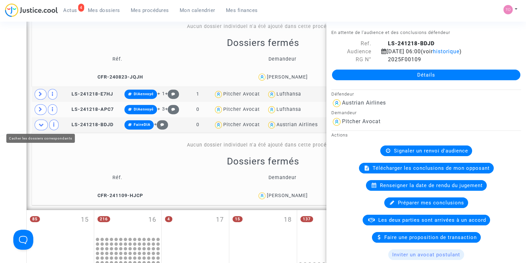
click at [41, 125] on icon at bounding box center [41, 124] width 5 height 5
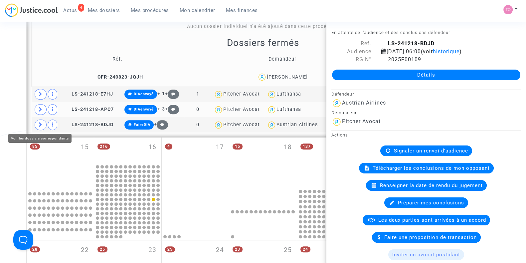
click at [12, 114] on div "Date de clôture d'instruction Date de conciliation Date d'audience Date de juge…" at bounding box center [263, 48] width 526 height 656
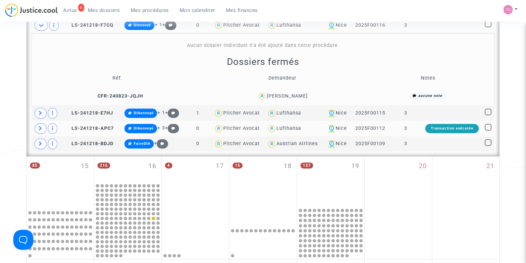
scroll to position [299, 0]
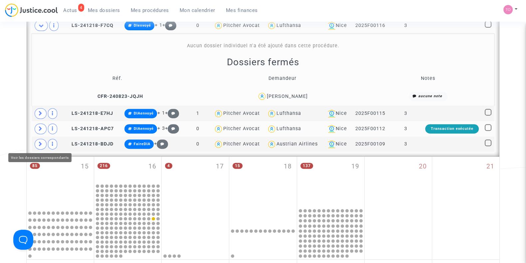
click at [40, 144] on icon at bounding box center [41, 144] width 4 height 5
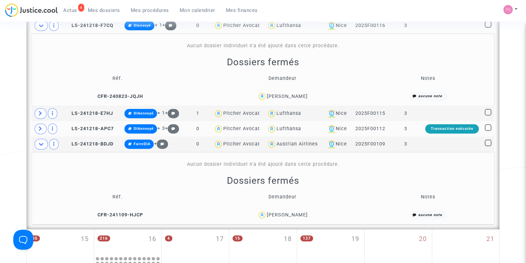
drag, startPoint x: 309, startPoint y: 214, endPoint x: 265, endPoint y: 217, distance: 44.7
click at [265, 217] on div "Sofiia Mishchenko" at bounding box center [282, 215] width 159 height 10
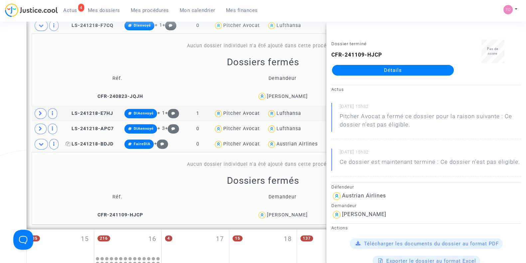
click at [86, 142] on span "LS-241218-BDJD" at bounding box center [90, 144] width 48 height 6
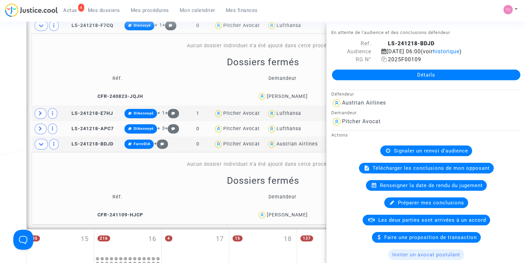
click at [385, 62] on icon at bounding box center [385, 59] width 6 height 5
click at [0, 152] on div "Date de clôture d'instruction Date de conciliation Date d'audience Date de juge…" at bounding box center [263, 104] width 526 height 729
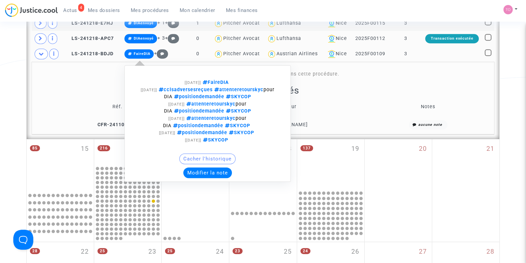
scroll to position [390, 0]
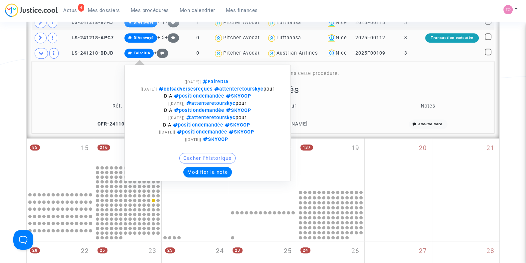
click at [194, 171] on button "Modifier la note" at bounding box center [207, 172] width 49 height 11
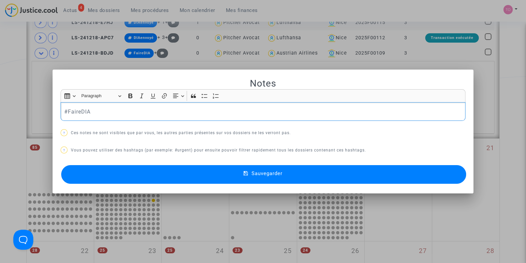
drag, startPoint x: 88, startPoint y: 111, endPoint x: 0, endPoint y: 119, distance: 88.6
click at [0, 119] on div "Notes Rich Text Editor Insert table Insert table Heading Paragraph Paragraph He…" at bounding box center [263, 131] width 526 height 263
click at [134, 173] on button "Sauvegarder" at bounding box center [263, 174] width 405 height 19
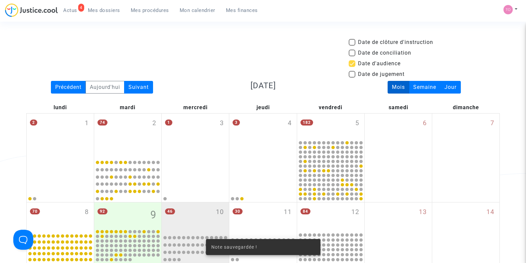
scroll to position [390, 0]
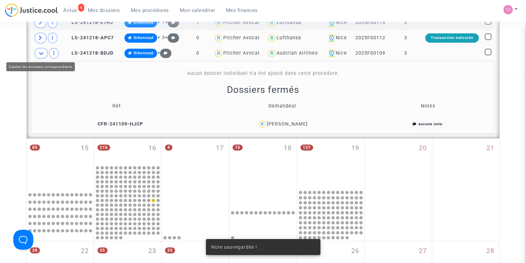
click at [42, 54] on icon at bounding box center [41, 53] width 5 height 5
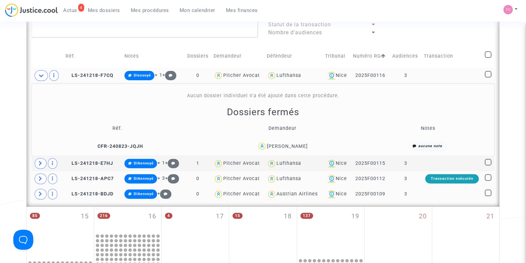
scroll to position [244, 0]
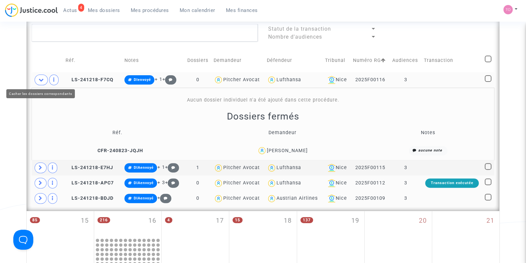
click at [42, 79] on icon at bounding box center [41, 79] width 5 height 5
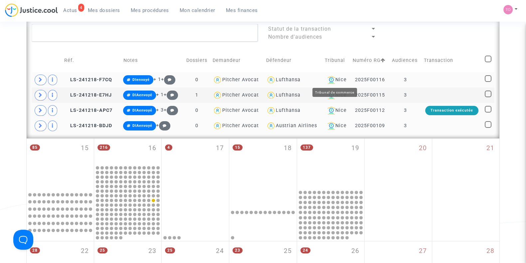
click at [341, 79] on div "Nice" at bounding box center [336, 80] width 23 height 8
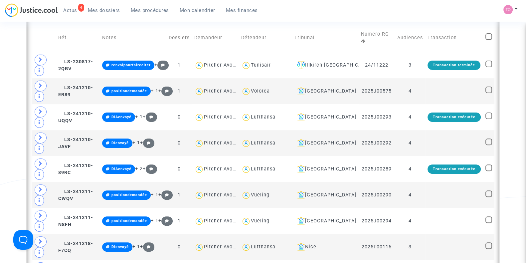
scroll to position [269, 0]
click at [324, 63] on div "Illkirch-Graffenstaden" at bounding box center [326, 65] width 62 height 8
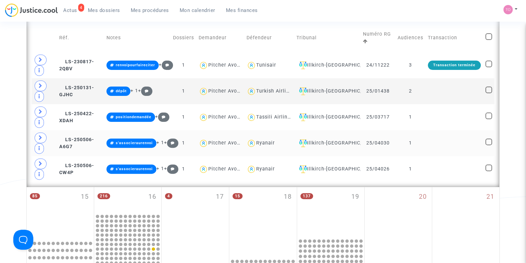
click at [261, 143] on div "Ryanair" at bounding box center [265, 143] width 19 height 6
type textarea "@Ryanair"
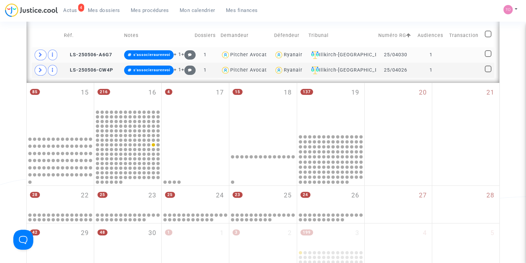
click at [290, 54] on div "Ryanair" at bounding box center [293, 55] width 19 height 6
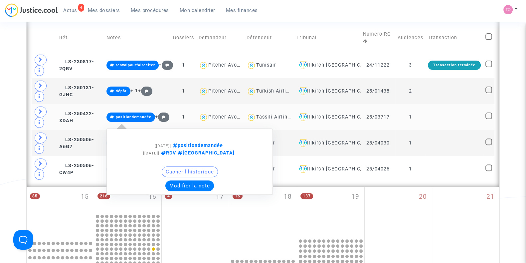
click at [187, 185] on button "Modifier la note" at bounding box center [189, 185] width 49 height 11
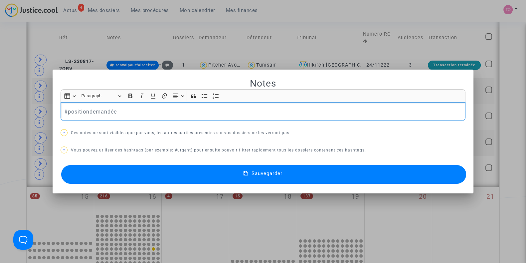
drag, startPoint x: 126, startPoint y: 116, endPoint x: 42, endPoint y: 117, distance: 83.9
click at [42, 117] on div "Notes Rich Text Editor Insert table Insert table Heading Paragraph Paragraph He…" at bounding box center [263, 131] width 526 height 263
click at [93, 163] on div "Notes Rich Text Editor Insert table Insert table Heading Paragraph Paragraph He…" at bounding box center [263, 132] width 405 height 108
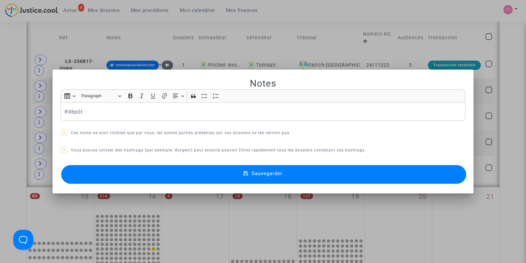
click at [96, 171] on button "Sauvegarder" at bounding box center [263, 174] width 405 height 19
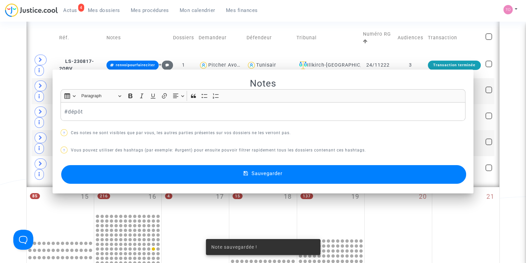
scroll to position [269, 0]
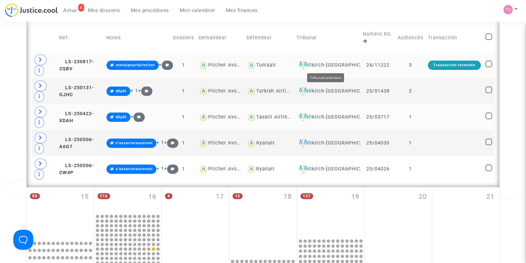
click at [339, 62] on div "Illkirch-Graffenstaden" at bounding box center [328, 65] width 62 height 8
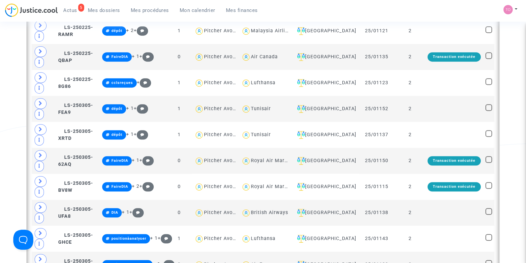
scroll to position [611, 0]
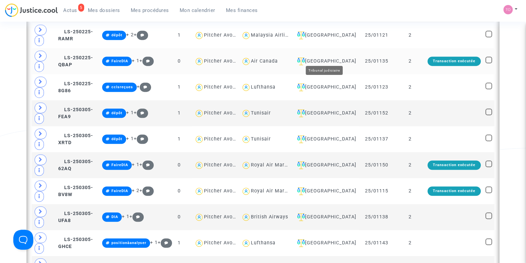
click at [321, 59] on div "Toulouse" at bounding box center [326, 61] width 62 height 8
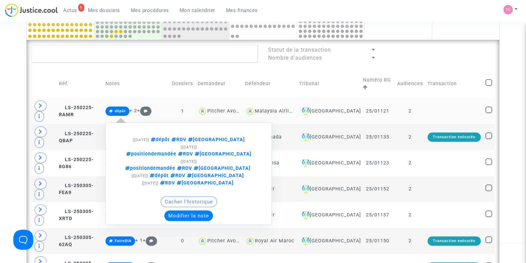
scroll to position [224, 0]
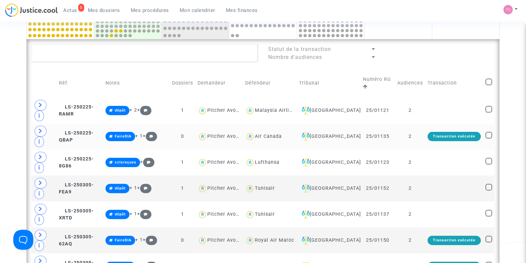
click at [282, 135] on div "Air Canada" at bounding box center [268, 137] width 27 height 6
type textarea "@"Air Canada""
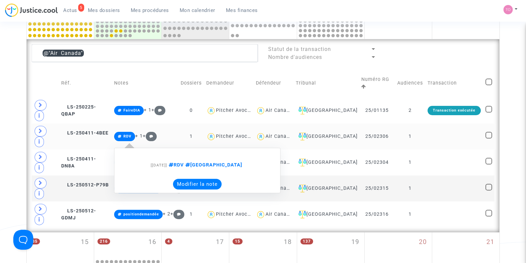
click at [203, 179] on button "Modifier la note" at bounding box center [197, 184] width 49 height 11
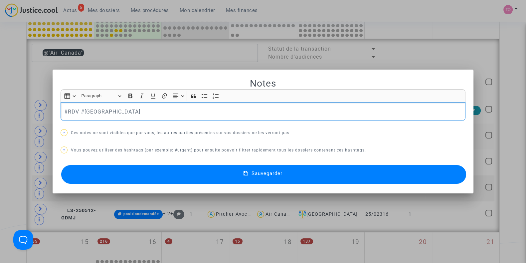
drag, startPoint x: 123, startPoint y: 119, endPoint x: 32, endPoint y: 110, distance: 91.3
click at [32, 110] on div "Notes Rich Text Editor Insert table Insert table Heading Paragraph Paragraph He…" at bounding box center [263, 131] width 526 height 263
click at [92, 167] on button "Sauvegarder" at bounding box center [263, 174] width 405 height 19
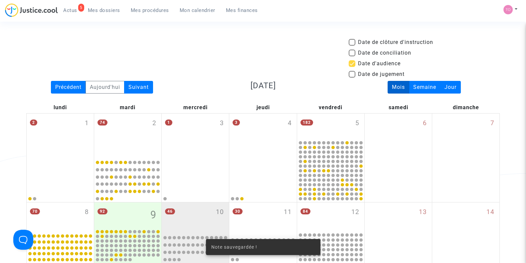
scroll to position [224, 0]
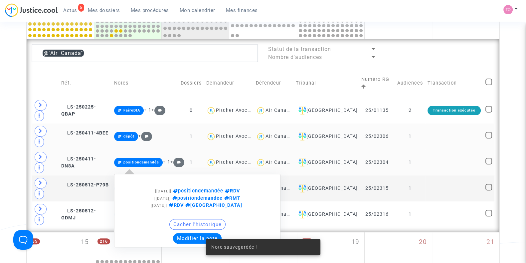
click at [188, 233] on button "Modifier la note" at bounding box center [197, 238] width 49 height 11
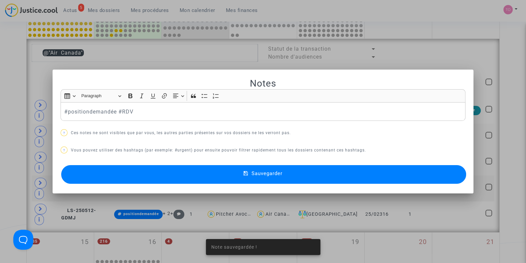
scroll to position [0, 0]
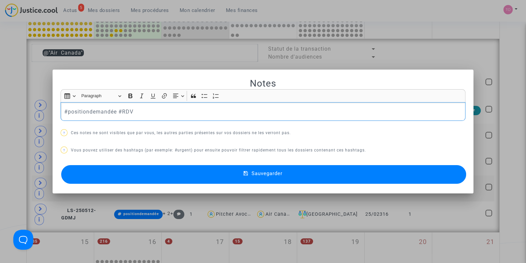
drag, startPoint x: 133, startPoint y: 114, endPoint x: 20, endPoint y: 115, distance: 112.2
click at [20, 115] on div "Notes Rich Text Editor Insert table Insert table Heading Paragraph Paragraph He…" at bounding box center [263, 131] width 526 height 263
click at [124, 179] on button "Sauvegarder" at bounding box center [263, 174] width 405 height 19
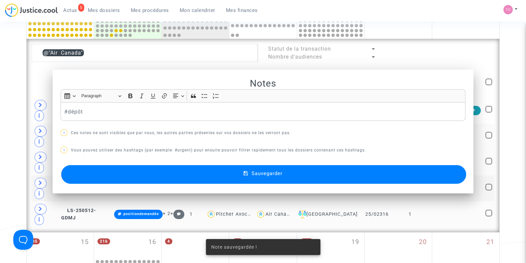
scroll to position [224, 0]
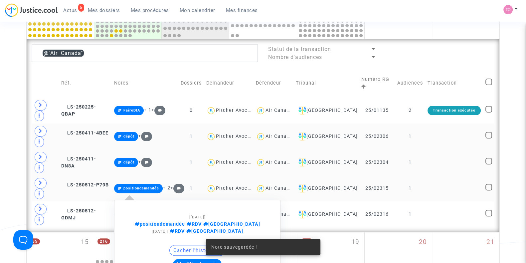
click at [199, 259] on button "Modifier la note" at bounding box center [197, 264] width 49 height 11
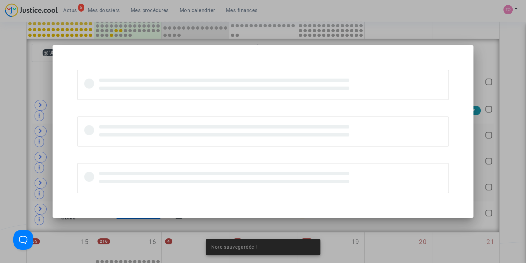
scroll to position [0, 0]
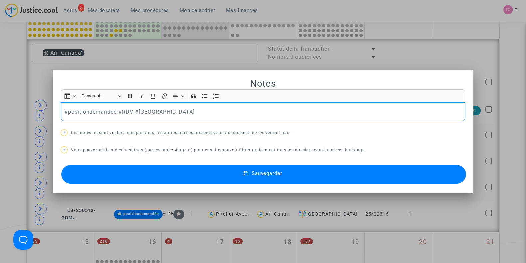
drag, startPoint x: 115, startPoint y: 111, endPoint x: 44, endPoint y: 111, distance: 70.6
click at [44, 111] on div "Notes Rich Text Editor Insert table Insert table Heading Paragraph Paragraph He…" at bounding box center [263, 131] width 526 height 263
click at [105, 174] on button "Sauvegarder" at bounding box center [263, 174] width 405 height 19
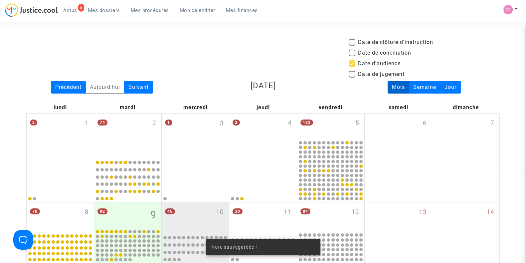
scroll to position [224, 0]
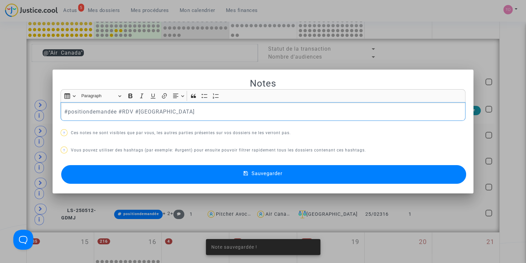
scroll to position [0, 0]
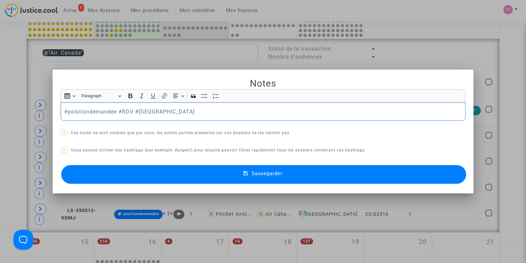
drag, startPoint x: 114, startPoint y: 112, endPoint x: 12, endPoint y: 114, distance: 101.9
click at [12, 114] on div "Notes Rich Text Editor Insert table Insert table Heading Paragraph Paragraph He…" at bounding box center [263, 131] width 526 height 263
click at [135, 179] on button "Sauvegarder" at bounding box center [263, 174] width 405 height 19
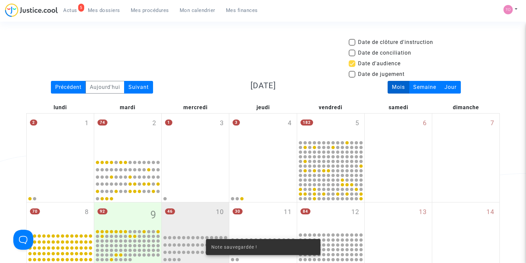
scroll to position [224, 0]
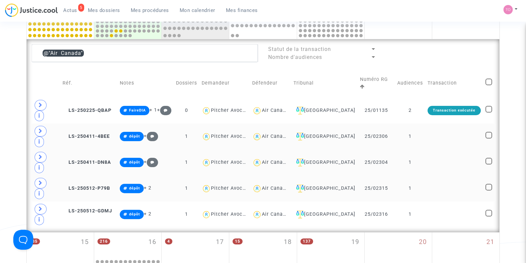
click at [289, 134] on div "Air Canada" at bounding box center [275, 137] width 27 height 6
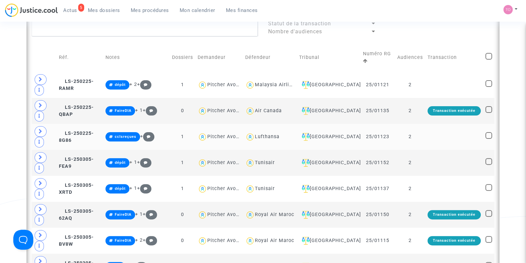
scroll to position [250, 0]
click at [280, 136] on div "Lufthansa" at bounding box center [267, 137] width 25 height 6
type textarea "@Lufthansa"
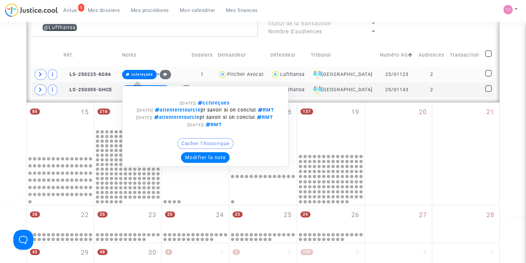
click at [217, 163] on button "Modifier la note" at bounding box center [205, 157] width 49 height 11
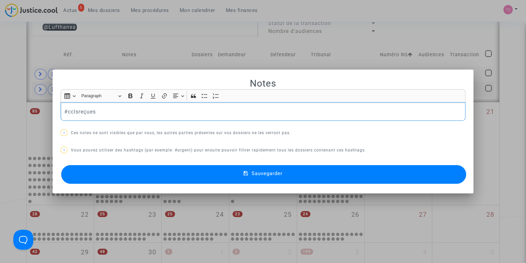
drag, startPoint x: 103, startPoint y: 109, endPoint x: 67, endPoint y: 112, distance: 36.4
click at [67, 112] on p "#cclsreçues" at bounding box center [263, 112] width 398 height 8
click at [6, 96] on div at bounding box center [263, 131] width 526 height 263
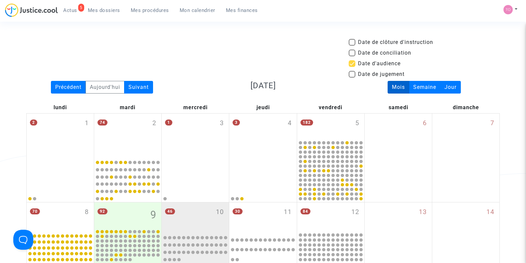
scroll to position [250, 0]
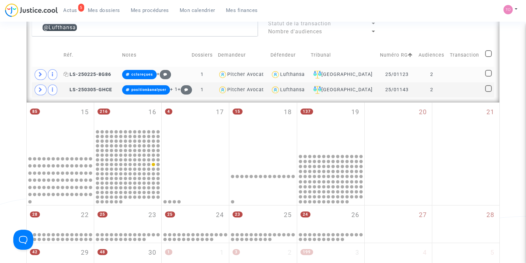
click at [85, 74] on span "LS-250225-8G86" at bounding box center [88, 75] width 48 height 6
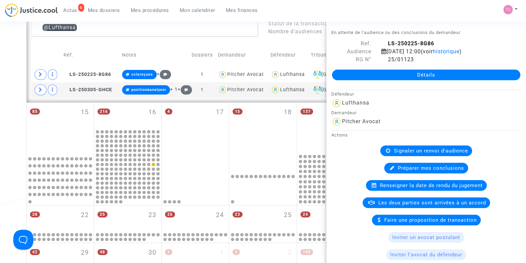
click at [0, 71] on div "Date de clôture d'instruction Date de conciliation Date d'audience Date de juge…" at bounding box center [263, 65] width 526 height 553
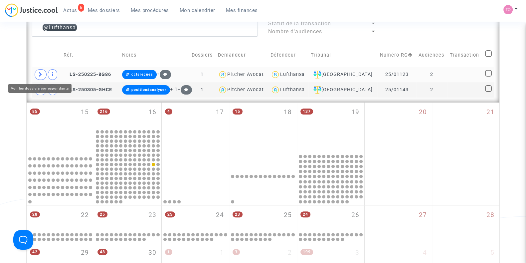
click at [39, 72] on icon at bounding box center [41, 74] width 4 height 5
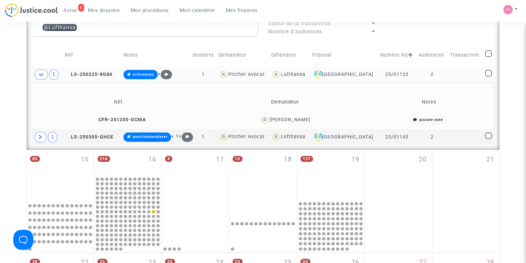
drag, startPoint x: 307, startPoint y: 121, endPoint x: 274, endPoint y: 122, distance: 32.3
click at [274, 122] on div "xavier guillot" at bounding box center [285, 120] width 157 height 10
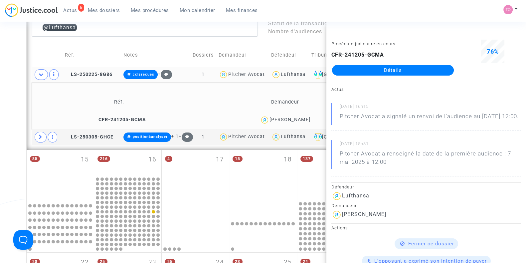
click at [25, 81] on div "Date de clôture d'instruction Date de conciliation Date d'audience Date de juge…" at bounding box center [263, 89] width 526 height 600
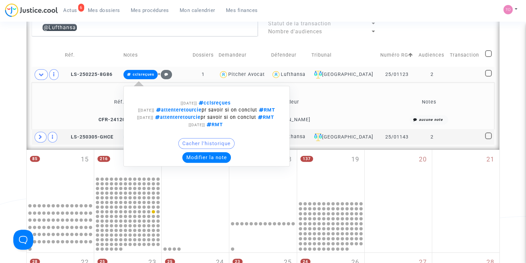
click at [211, 163] on button "Modifier la note" at bounding box center [206, 157] width 49 height 11
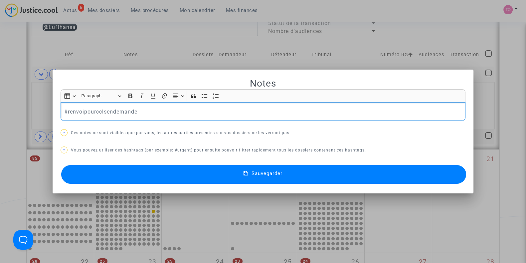
click at [0, 111] on div at bounding box center [263, 131] width 526 height 263
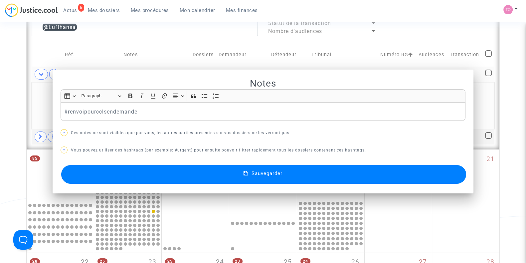
scroll to position [250, 0]
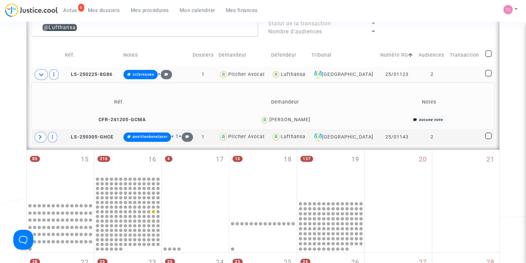
click at [294, 74] on div "Lufthansa" at bounding box center [293, 75] width 25 height 6
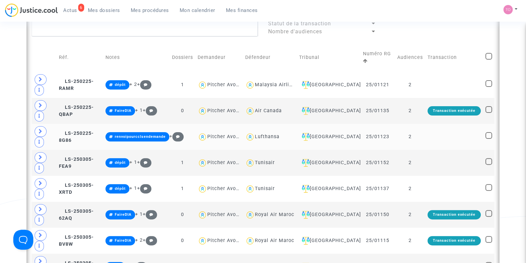
drag, startPoint x: 280, startPoint y: 137, endPoint x: 273, endPoint y: 133, distance: 8.1
click at [273, 134] on div "Lufthansa" at bounding box center [267, 137] width 25 height 6
type textarea "@Lufthansa"
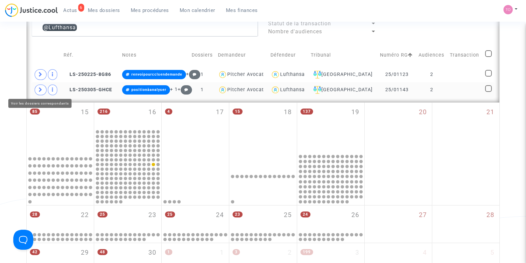
click at [36, 89] on span at bounding box center [41, 90] width 12 height 11
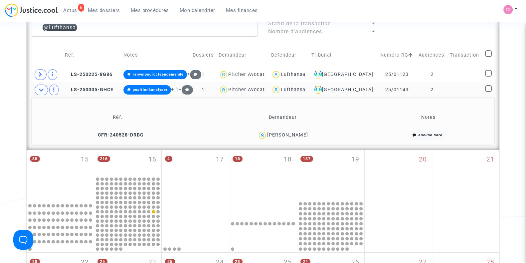
click at [291, 136] on div "Paul Vivès" at bounding box center [287, 135] width 41 height 6
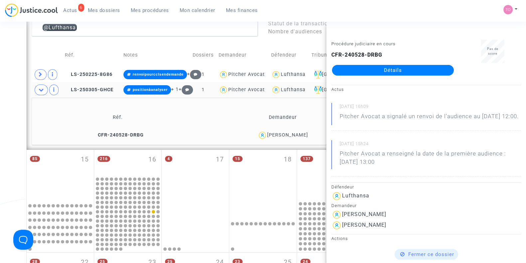
click at [16, 99] on div "Date de clôture d'instruction Date de conciliation Date d'audience Date de juge…" at bounding box center [263, 89] width 526 height 600
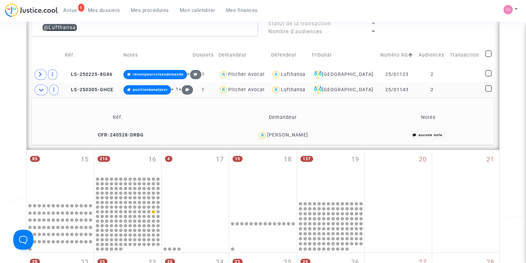
click at [302, 90] on div "Lufthansa" at bounding box center [293, 90] width 25 height 6
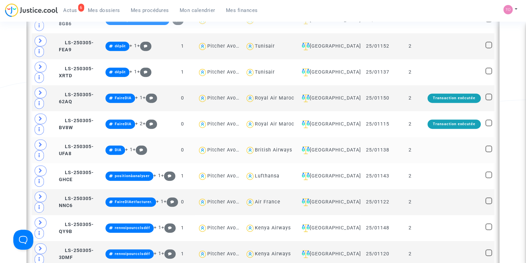
scroll to position [367, 0]
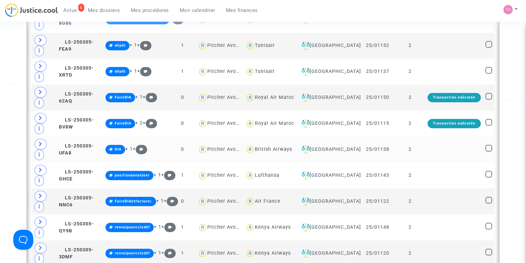
click at [285, 147] on div "British Airways" at bounding box center [273, 150] width 37 height 6
type textarea "@"British Airways""
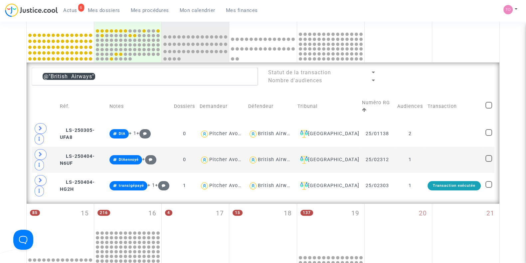
scroll to position [200, 0]
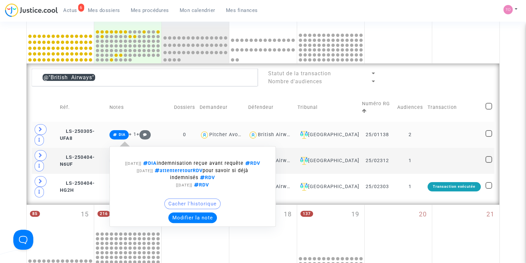
click at [189, 213] on button "Modifier la note" at bounding box center [192, 217] width 49 height 11
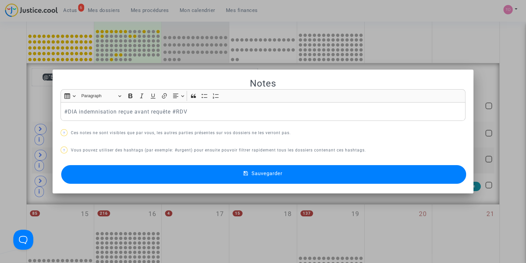
scroll to position [0, 0]
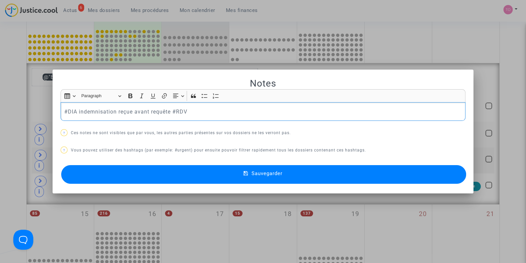
click at [64, 110] on p "#DIA indemnisation reçue avant requête #RDV" at bounding box center [263, 112] width 398 height 8
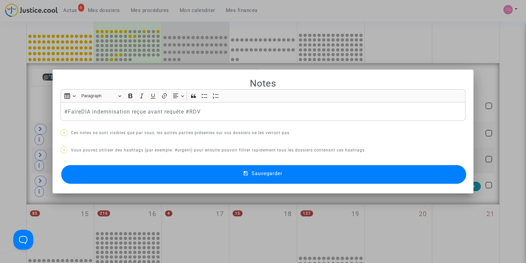
click at [113, 170] on button "Sauvegarder" at bounding box center [263, 174] width 405 height 19
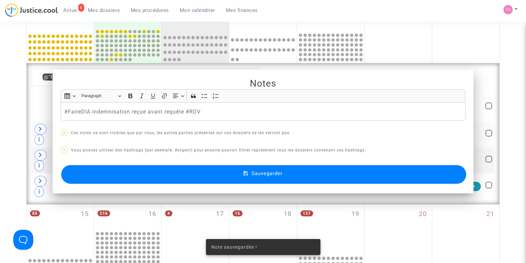
scroll to position [200, 0]
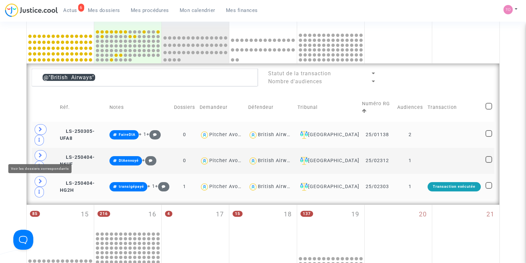
click at [41, 179] on icon at bounding box center [41, 181] width 4 height 5
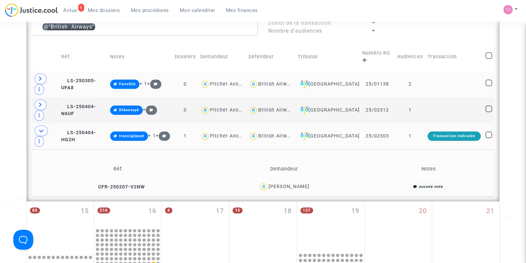
scroll to position [251, 0]
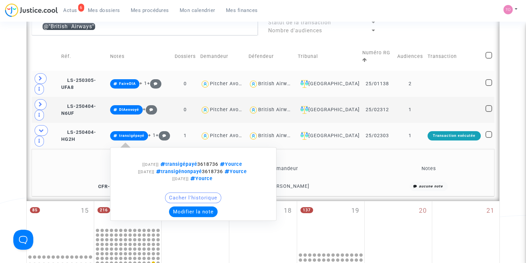
click at [197, 206] on button "Modifier la note" at bounding box center [193, 211] width 49 height 11
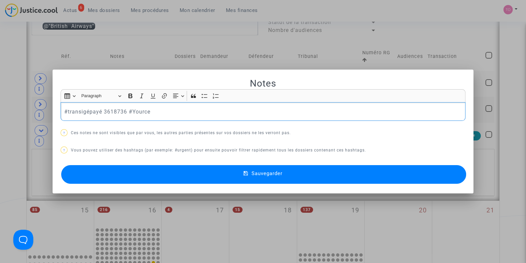
scroll to position [0, 0]
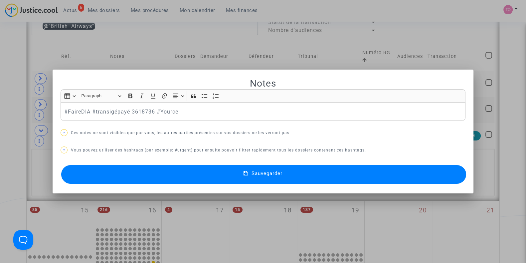
click at [171, 173] on button "Sauvegarder" at bounding box center [263, 174] width 405 height 19
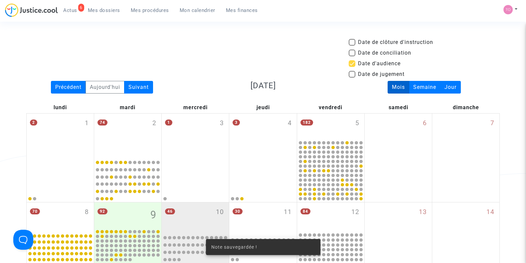
scroll to position [251, 0]
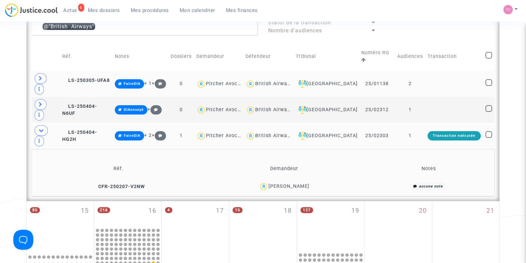
click at [302, 183] on div "Elodie Ducros" at bounding box center [289, 186] width 41 height 6
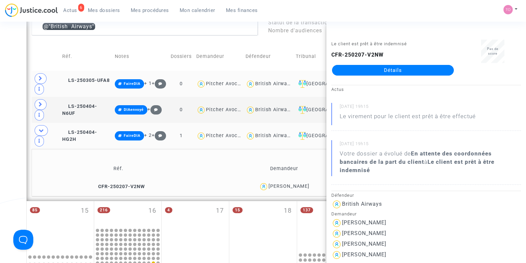
click at [3, 117] on div "Date de clôture d'instruction Date de conciliation Date d'audience Date de juge…" at bounding box center [263, 114] width 526 height 652
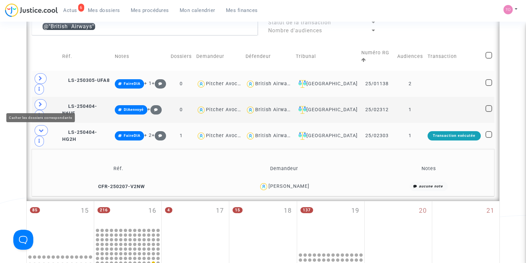
click at [39, 128] on icon at bounding box center [41, 130] width 5 height 5
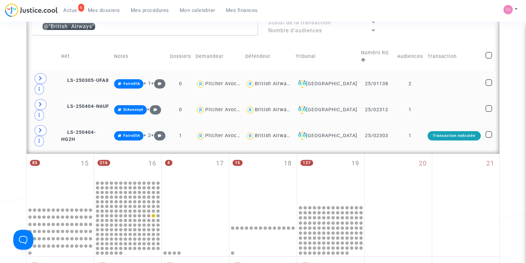
click at [286, 107] on div "British Airways" at bounding box center [273, 110] width 37 height 6
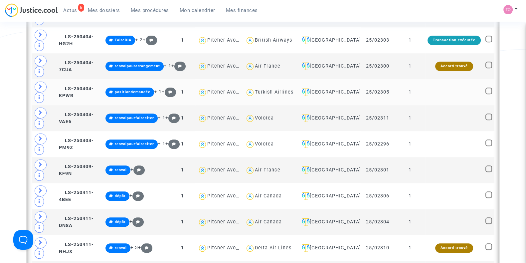
scroll to position [710, 0]
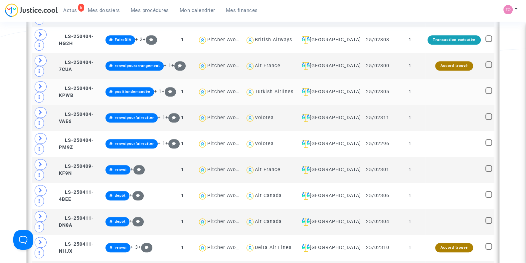
click at [288, 89] on div "Turkish Airlines" at bounding box center [274, 92] width 39 height 6
type textarea "@"Turkish Airlines""
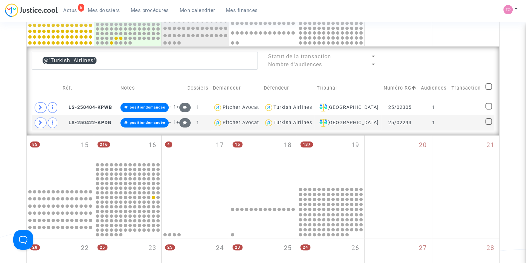
scroll to position [216, 0]
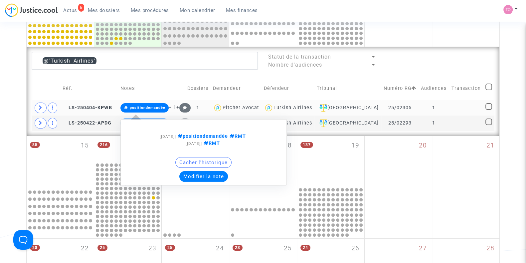
click at [196, 179] on button "Modifier la note" at bounding box center [203, 176] width 49 height 11
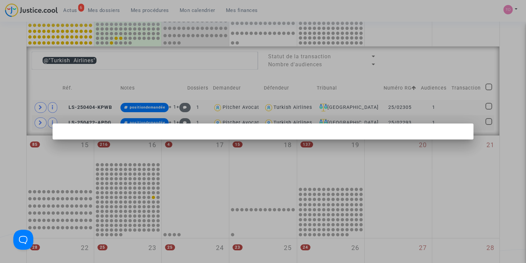
scroll to position [0, 0]
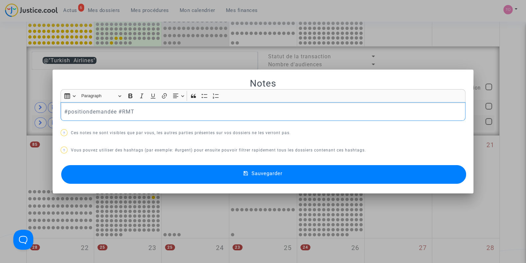
drag, startPoint x: 113, startPoint y: 111, endPoint x: 33, endPoint y: 119, distance: 80.7
click at [33, 119] on div "Notes Rich Text Editor Insert table Insert table Heading Paragraph Paragraph He…" at bounding box center [263, 131] width 526 height 263
click at [107, 173] on button "Sauvegarder" at bounding box center [263, 174] width 405 height 19
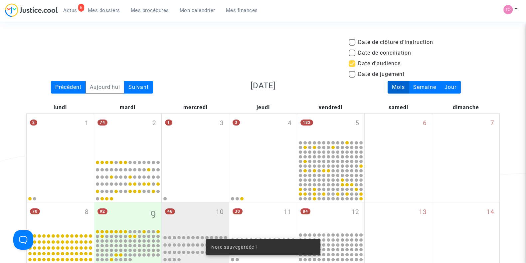
scroll to position [216, 0]
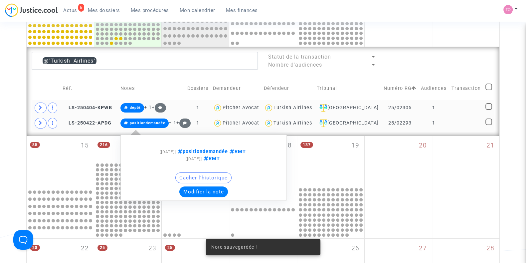
click at [198, 188] on button "Modifier la note" at bounding box center [203, 191] width 49 height 11
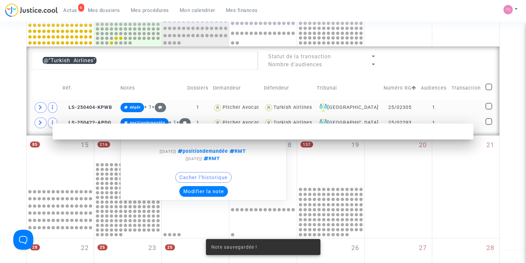
scroll to position [0, 0]
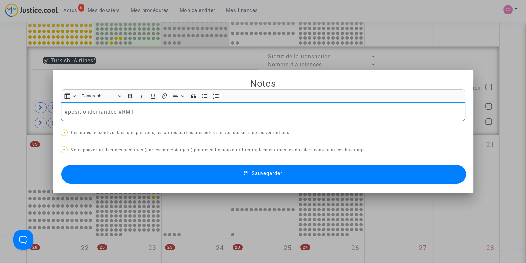
drag, startPoint x: 116, startPoint y: 112, endPoint x: 38, endPoint y: 116, distance: 77.7
click at [38, 116] on div "Notes Rich Text Editor Insert table Insert table Heading Paragraph Paragraph He…" at bounding box center [263, 131] width 526 height 263
click at [155, 182] on button "Sauvegarder" at bounding box center [263, 174] width 405 height 19
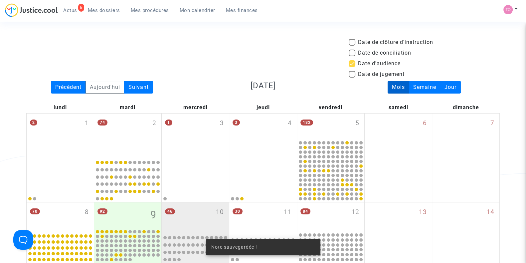
scroll to position [216, 0]
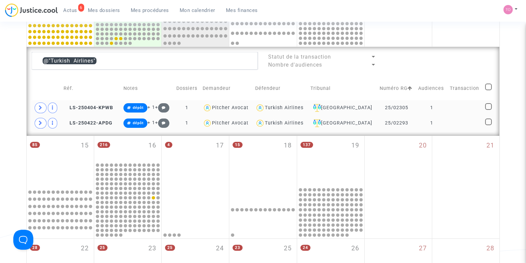
click at [304, 105] on div "Turkish Airlines" at bounding box center [284, 108] width 39 height 6
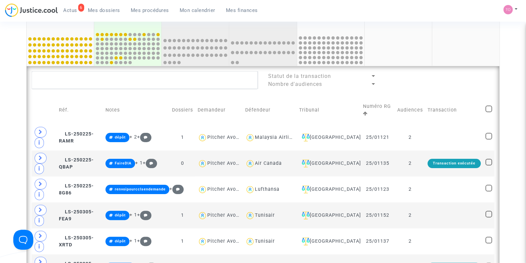
scroll to position [198, 0]
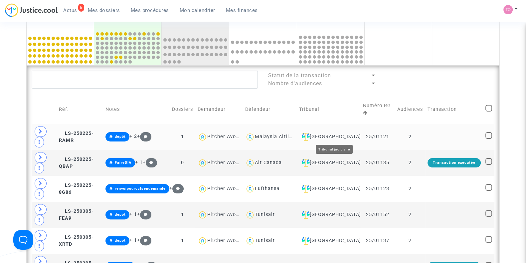
click at [343, 139] on div "Toulouse" at bounding box center [328, 137] width 59 height 8
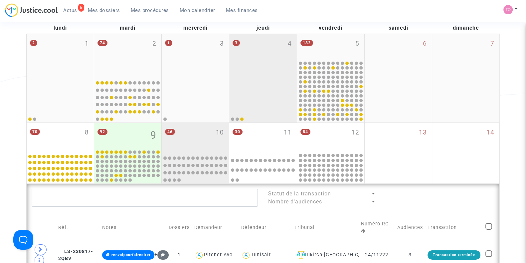
scroll to position [80, 0]
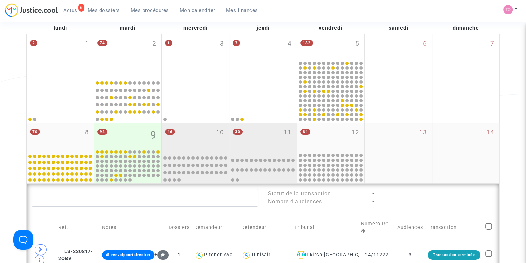
click at [261, 133] on div "30 11" at bounding box center [262, 137] width 67 height 29
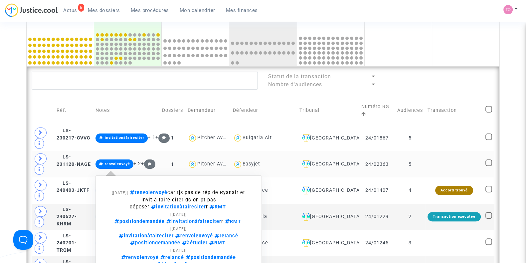
scroll to position [232, 0]
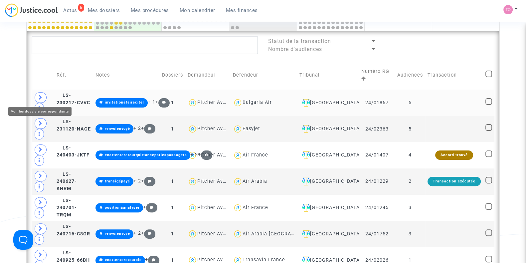
click at [39, 95] on icon at bounding box center [41, 97] width 4 height 5
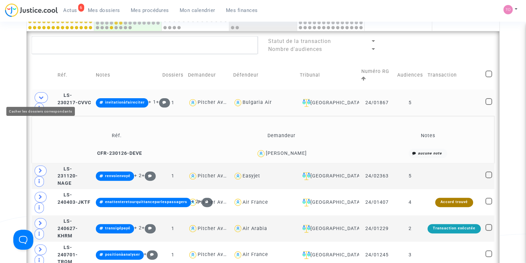
click at [39, 95] on icon at bounding box center [41, 97] width 5 height 5
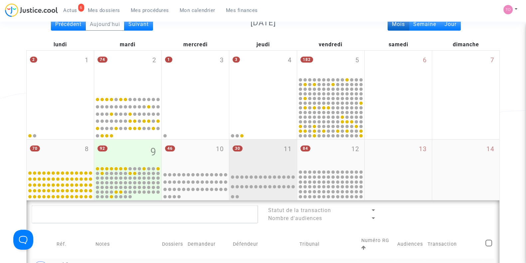
scroll to position [62, 0]
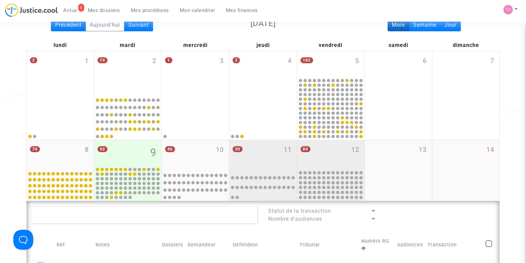
click at [345, 157] on div "84 12" at bounding box center [330, 154] width 67 height 29
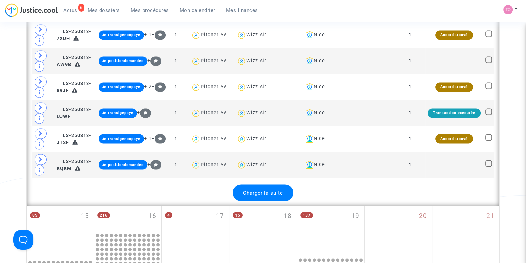
scroll to position [1441, 0]
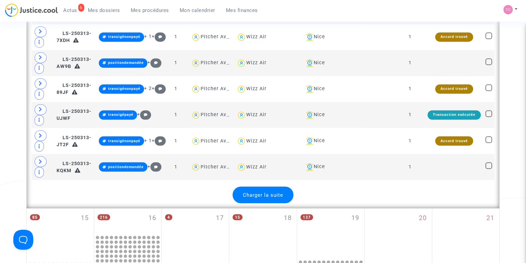
click at [265, 192] on span "Charger la suite" at bounding box center [263, 195] width 40 height 6
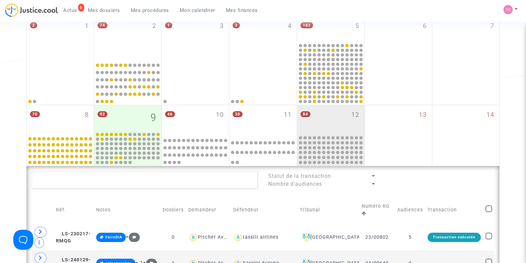
scroll to position [97, 0]
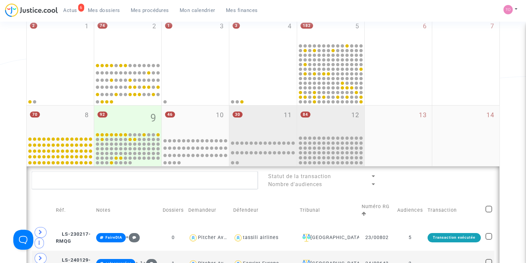
click at [261, 129] on div "30 11" at bounding box center [262, 120] width 67 height 29
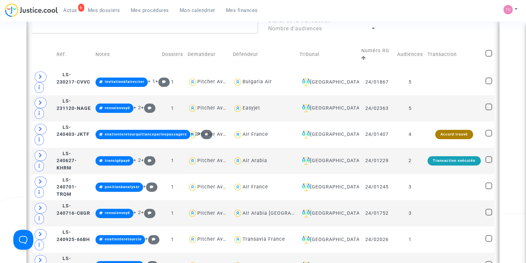
scroll to position [252, 0]
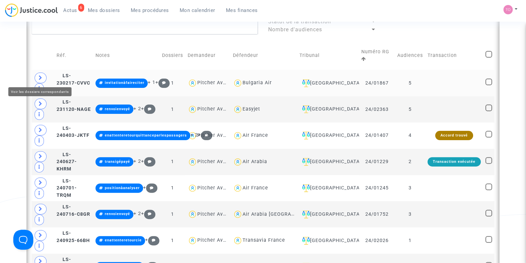
click at [37, 76] on span at bounding box center [41, 78] width 12 height 11
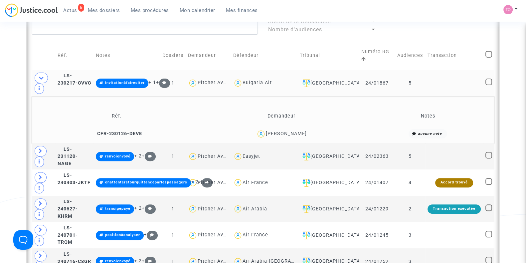
click at [288, 131] on div "Nicolas CERISEL" at bounding box center [286, 134] width 41 height 6
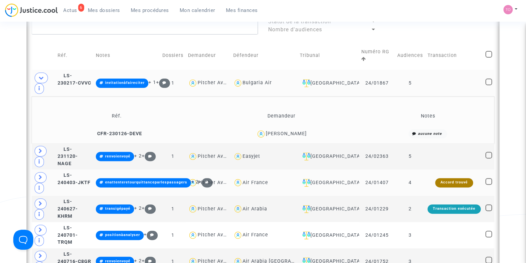
click at [252, 180] on div "Air France" at bounding box center [256, 183] width 26 height 6
type textarea "@"Air France""
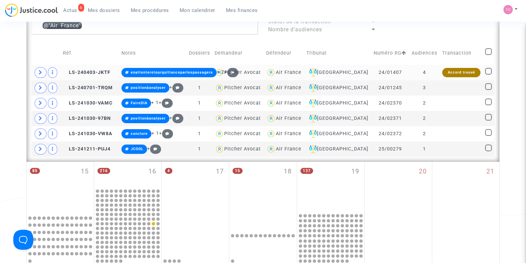
click at [39, 71] on icon at bounding box center [41, 72] width 4 height 5
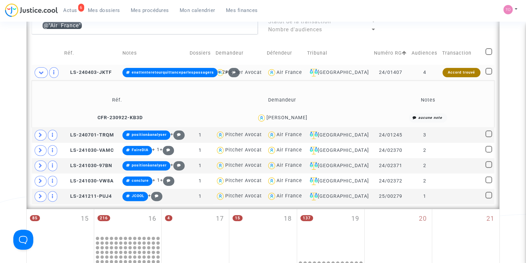
click at [288, 118] on div "Gérard Bonneau" at bounding box center [286, 118] width 41 height 6
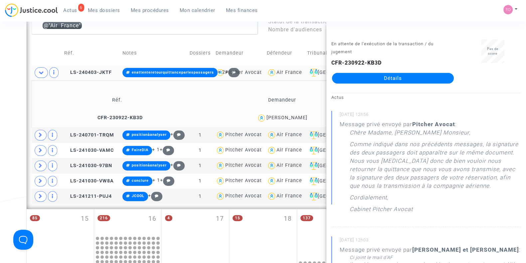
click at [1, 76] on div "Date de clôture d'instruction Date de conciliation Date d'audience Date de juge…" at bounding box center [263, 117] width 526 height 661
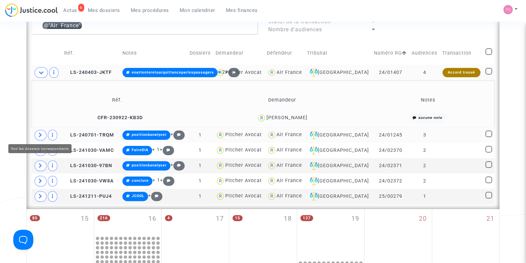
click at [41, 133] on icon at bounding box center [41, 135] width 4 height 5
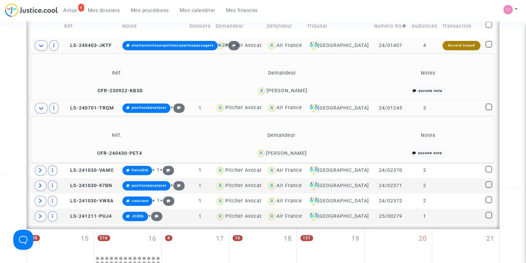
scroll to position [279, 0]
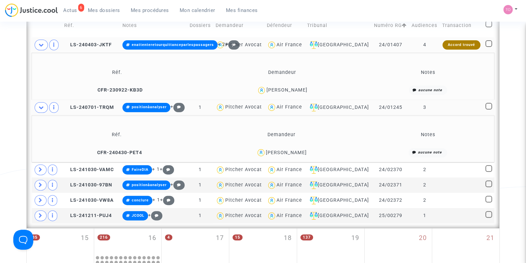
click at [291, 151] on div "William Condamine" at bounding box center [286, 153] width 41 height 6
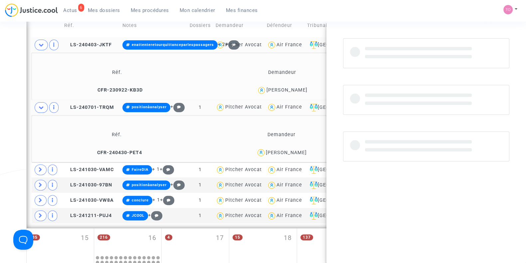
click at [291, 151] on div "William Condamine" at bounding box center [286, 153] width 41 height 6
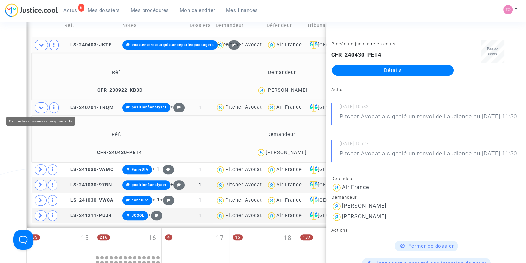
click at [42, 106] on icon at bounding box center [41, 107] width 5 height 5
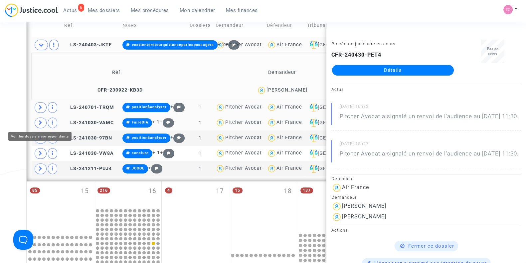
click at [39, 120] on icon at bounding box center [41, 122] width 4 height 5
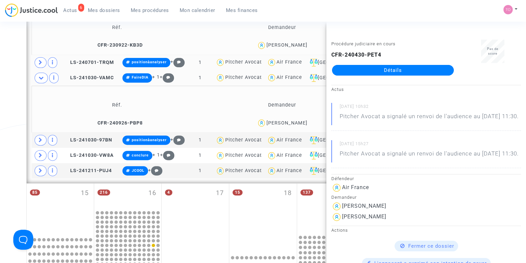
scroll to position [325, 0]
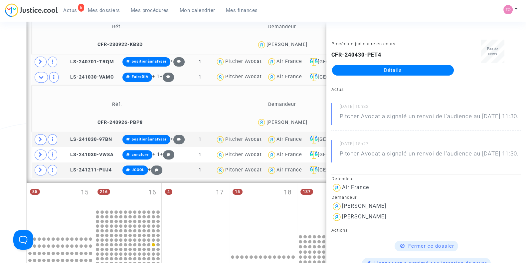
click at [20, 124] on div "Date de clôture d'instruction Date de conciliation Date d'audience Date de juge…" at bounding box center [263, 67] width 526 height 708
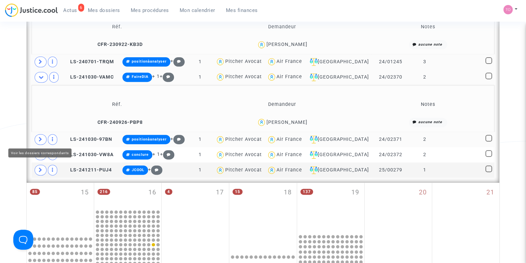
click at [40, 138] on icon at bounding box center [41, 139] width 4 height 5
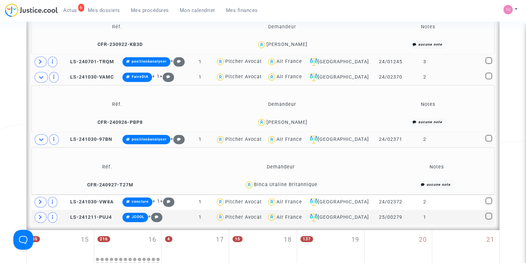
click at [300, 183] on div "Binca Uraline Britannique" at bounding box center [286, 185] width 64 height 6
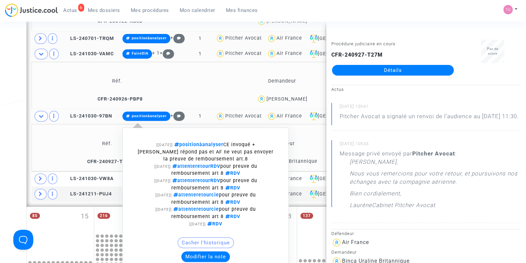
scroll to position [359, 0]
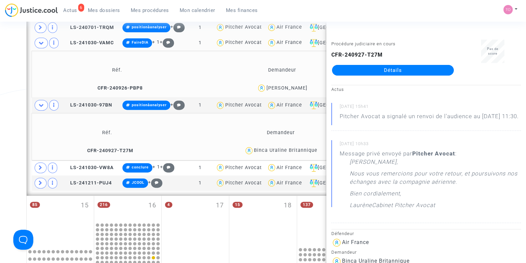
click at [15, 131] on div "Date de clôture d'instruction Date de conciliation Date d'audience Date de juge…" at bounding box center [263, 57] width 526 height 756
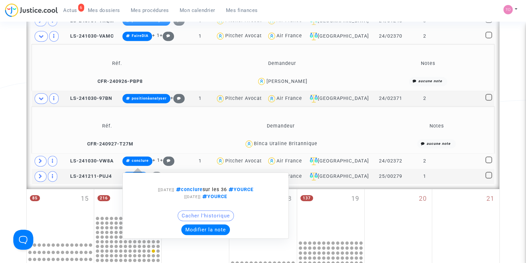
scroll to position [366, 0]
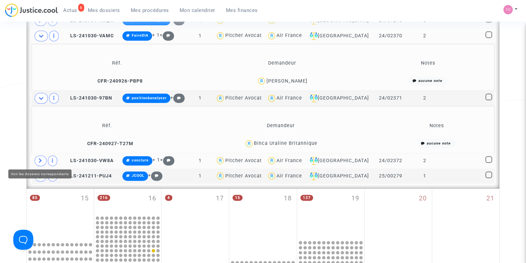
click at [40, 160] on icon at bounding box center [41, 160] width 4 height 5
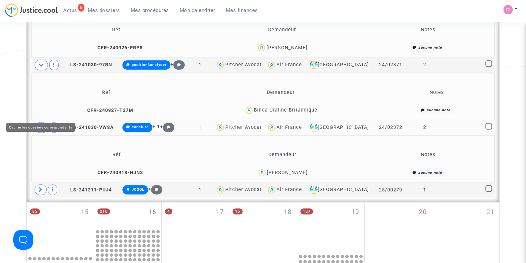
scroll to position [413, 0]
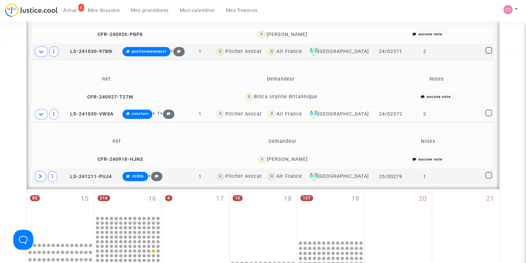
click at [298, 160] on div "[PERSON_NAME]" at bounding box center [287, 160] width 41 height 6
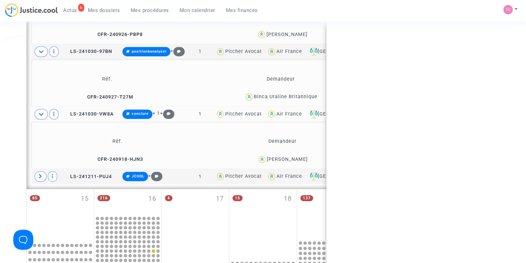
click at [298, 160] on div "[PERSON_NAME]" at bounding box center [287, 160] width 41 height 6
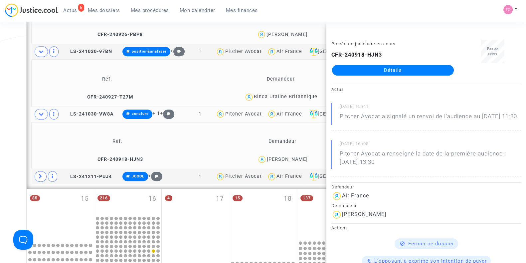
click at [13, 155] on div "Date de clôture d'instruction Date de conciliation Date d'audience Date de juge…" at bounding box center [263, 26] width 526 height 803
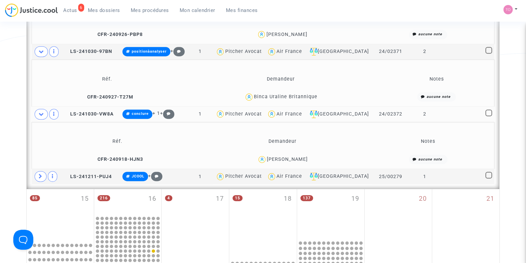
click at [278, 157] on div "[PERSON_NAME]" at bounding box center [287, 160] width 41 height 6
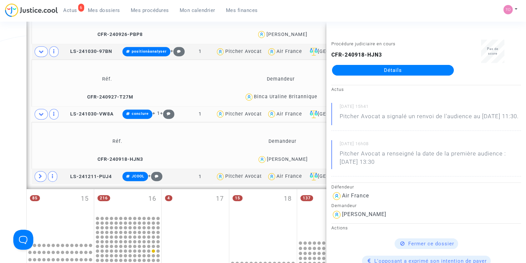
click at [13, 146] on div "Date de clôture d'instruction Date de conciliation Date d'audience Date de juge…" at bounding box center [263, 26] width 526 height 803
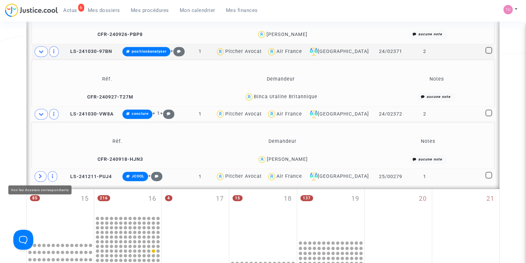
click at [37, 173] on span at bounding box center [41, 176] width 12 height 11
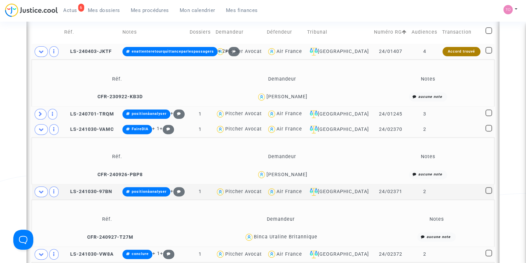
scroll to position [270, 0]
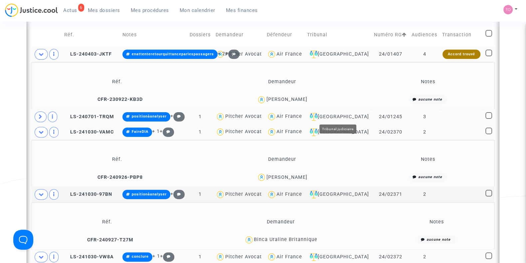
click at [343, 116] on div "[GEOGRAPHIC_DATA]" at bounding box center [338, 117] width 63 height 8
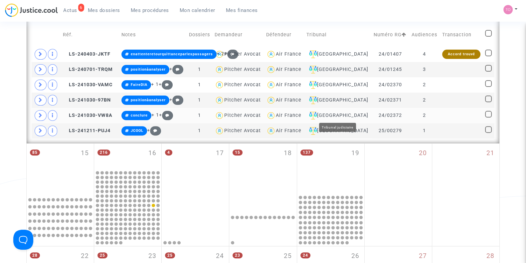
click at [344, 115] on div "[GEOGRAPHIC_DATA]" at bounding box center [338, 116] width 63 height 8
click at [296, 67] on div "Air France" at bounding box center [289, 70] width 26 height 6
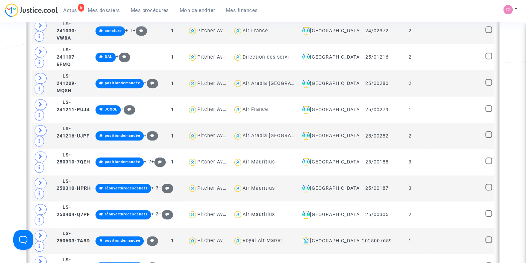
scroll to position [793, 0]
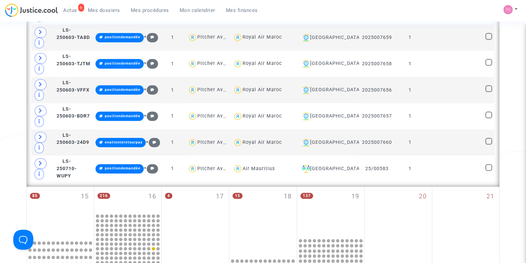
scroll to position [919, 0]
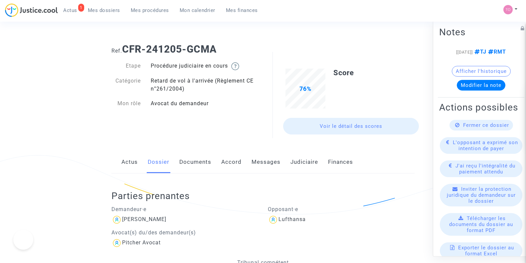
drag, startPoint x: 0, startPoint y: 0, endPoint x: 98, endPoint y: 9, distance: 98.3
click at [98, 9] on span "Mes dossiers" at bounding box center [104, 10] width 32 height 6
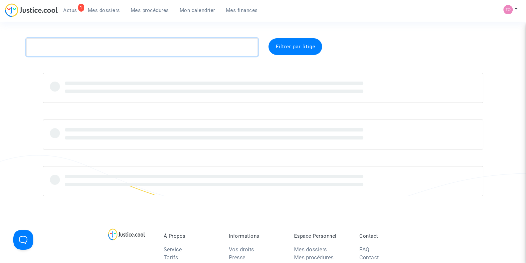
click at [60, 49] on textarea at bounding box center [142, 47] width 232 height 18
paste textarea "GUILLOT"
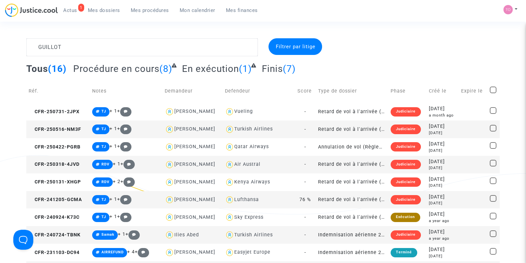
click at [246, 199] on div "Lufthansa" at bounding box center [246, 200] width 25 height 6
type textarea "GUILLOT @Lufthansa"
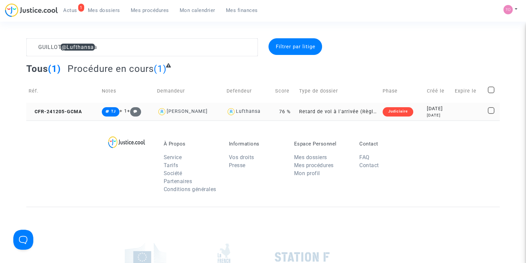
click at [427, 107] on div "2024-12-05" at bounding box center [438, 108] width 23 height 7
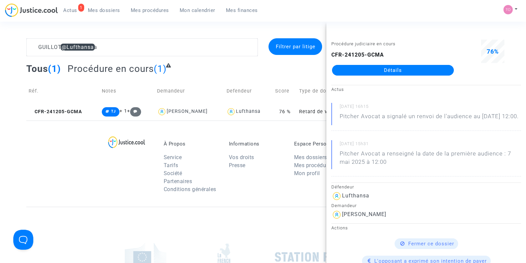
click at [390, 69] on link "Détails" at bounding box center [393, 70] width 122 height 11
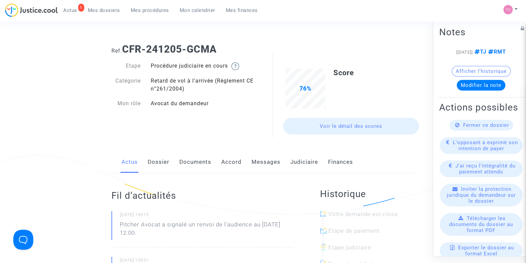
click at [296, 165] on link "Judiciaire" at bounding box center [305, 162] width 28 height 22
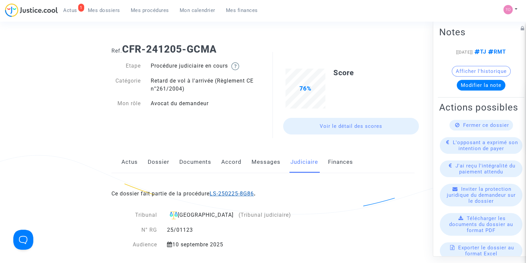
click at [221, 196] on link "LS-250225-8G86" at bounding box center [232, 193] width 44 height 6
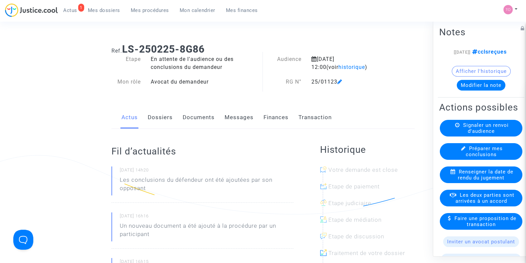
click at [154, 117] on link "Dossiers" at bounding box center [160, 118] width 25 height 22
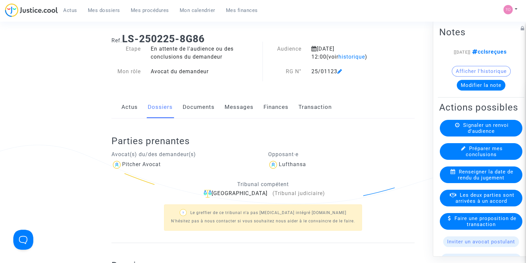
scroll to position [11, 0]
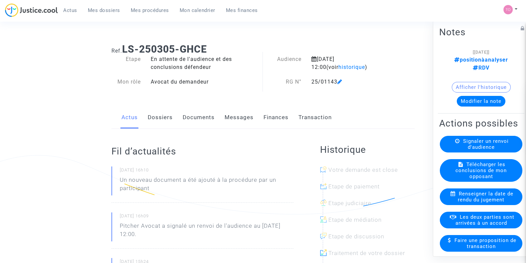
click at [150, 121] on link "Dossiers" at bounding box center [160, 118] width 25 height 22
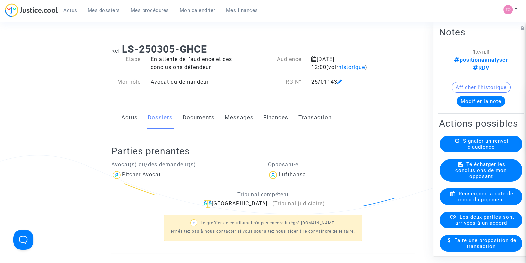
click at [196, 120] on link "Documents" at bounding box center [199, 118] width 32 height 22
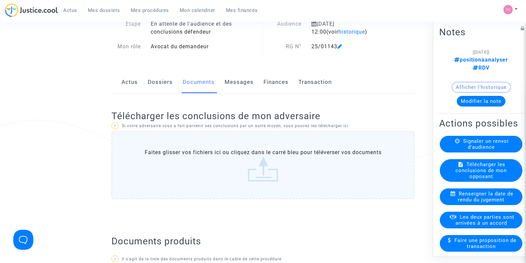
click at [163, 86] on link "Dossiers" at bounding box center [160, 82] width 25 height 22
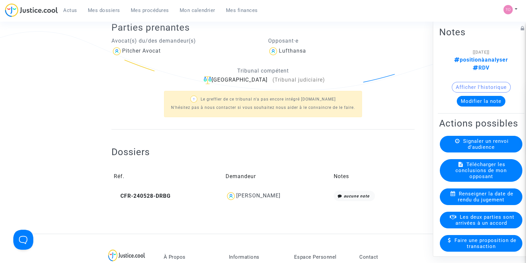
scroll to position [125, 0]
click at [262, 194] on div "[PERSON_NAME]" at bounding box center [258, 195] width 44 height 6
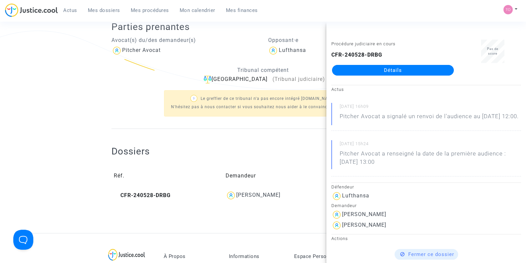
click at [358, 73] on link "Détails" at bounding box center [393, 70] width 122 height 11
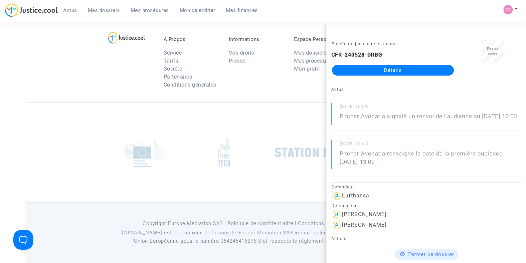
scroll to position [125, 0]
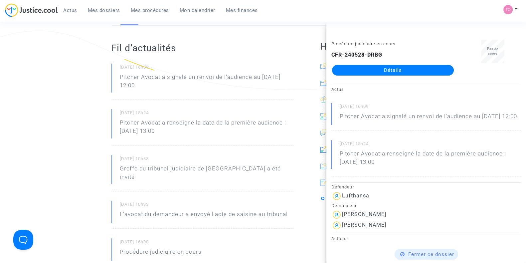
click at [64, 86] on ng-component "Ref. CFR-240528-DRBG Etape Procédure judiciaire en cours Catégorie Annulation d…" at bounding box center [263, 239] width 474 height 650
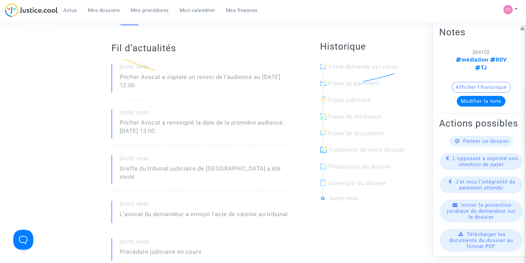
scroll to position [0, 0]
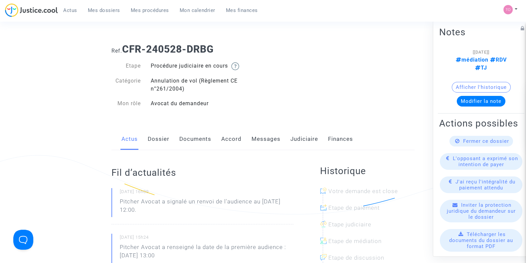
click at [153, 143] on link "Dossier" at bounding box center [159, 139] width 22 height 22
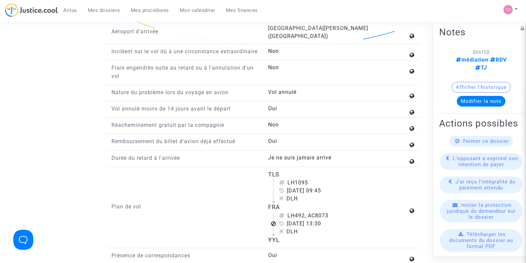
scroll to position [827, 0]
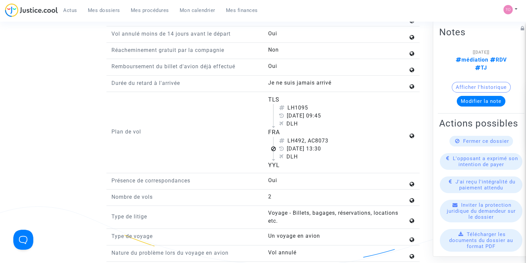
drag, startPoint x: 267, startPoint y: 99, endPoint x: 300, endPoint y: 164, distance: 73.1
click at [300, 164] on div "TLS LH1095 6 juin 2020 09:45 DLH FRA LH492, AC8073 6 juin 2020 13:30 DLH YYL" at bounding box center [341, 132] width 157 height 74
copy flight-plan "TLS LH1095 6 juin 2020 09:45 DLH FRA LH492, AC8073 6 juin 2020 13:30 DLH YYL"
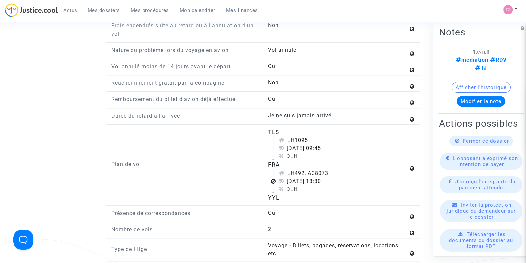
scroll to position [810, 0]
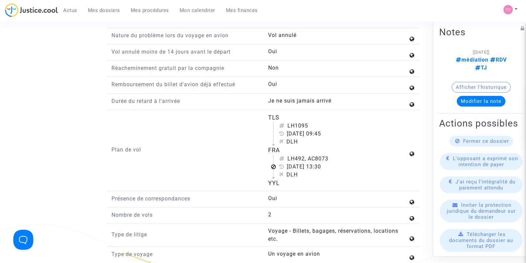
click at [358, 147] on div "FRA" at bounding box center [338, 150] width 140 height 9
click at [318, 172] on div "DLH" at bounding box center [343, 175] width 129 height 8
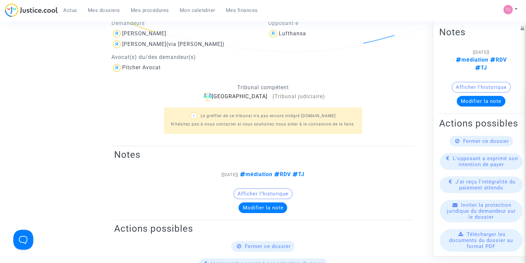
scroll to position [0, 0]
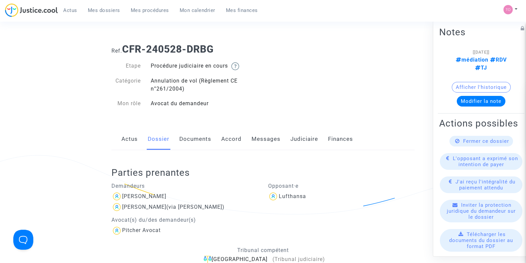
click at [186, 145] on link "Documents" at bounding box center [195, 139] width 32 height 22
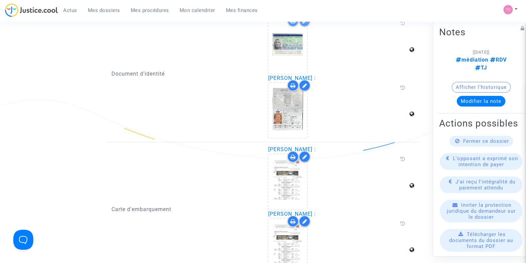
scroll to position [932, 0]
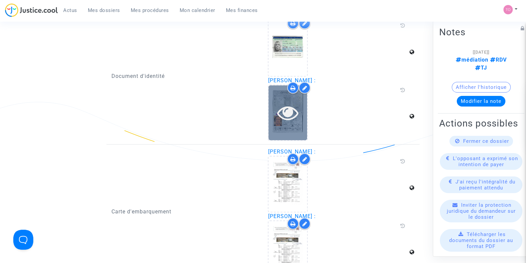
click at [283, 108] on icon at bounding box center [288, 112] width 22 height 21
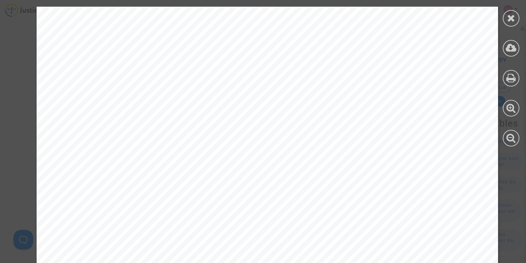
scroll to position [351, 0]
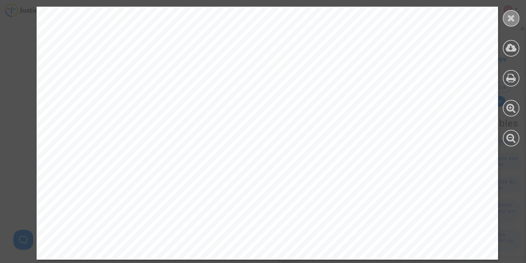
click at [514, 21] on icon at bounding box center [511, 18] width 8 height 10
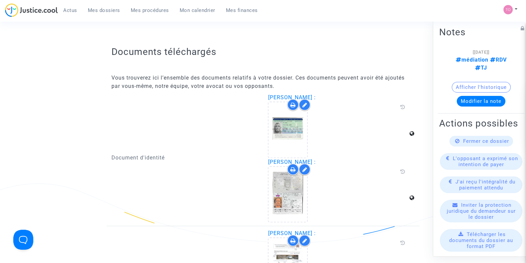
scroll to position [848, 0]
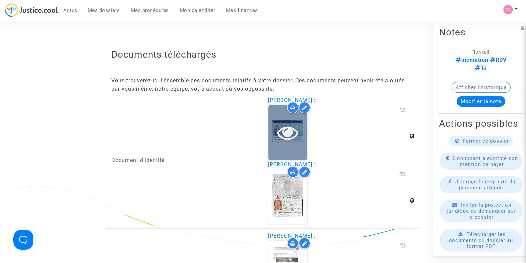
click at [299, 134] on div at bounding box center [288, 132] width 39 height 21
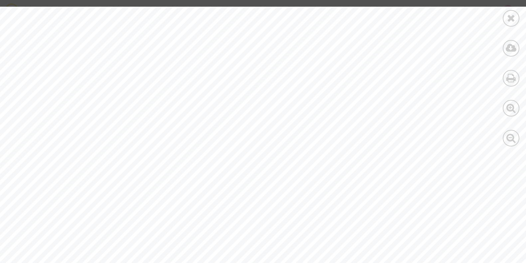
scroll to position [89, 17]
click at [514, 19] on icon at bounding box center [511, 18] width 8 height 10
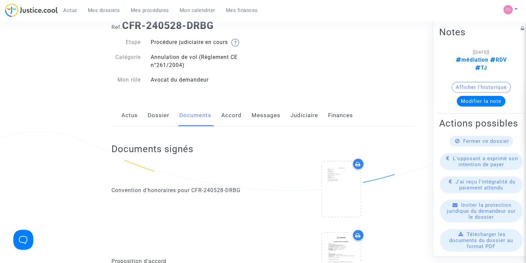
scroll to position [0, 0]
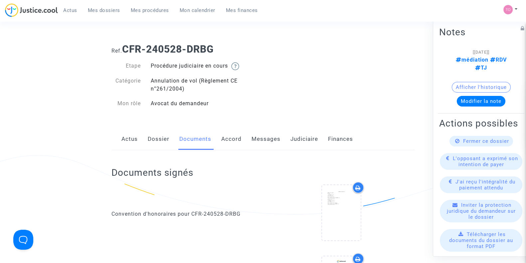
click at [257, 138] on link "Messages" at bounding box center [266, 139] width 29 height 22
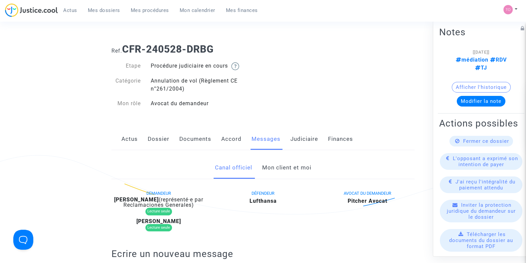
click at [266, 166] on link "Mon client et moi" at bounding box center [286, 168] width 49 height 22
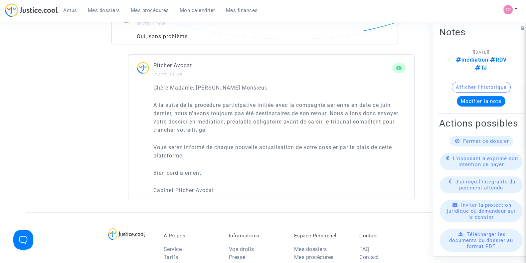
scroll to position [468, 0]
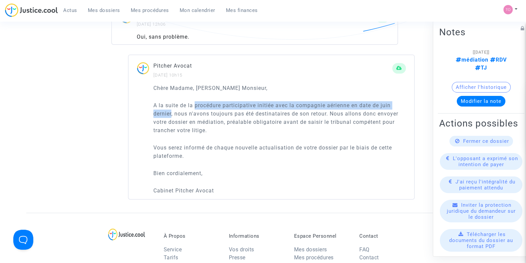
drag, startPoint x: 195, startPoint y: 95, endPoint x: 171, endPoint y: 102, distance: 24.3
click at [171, 102] on p "A la suite de la procédure participative initiée avec la compagnie aérienne en …" at bounding box center [280, 117] width 253 height 33
copy p "procédure participative initiée avec la compagnie aérienne en date de juin dern…"
click at [171, 102] on p "A la suite de la procédure participative initiée avec la compagnie aérienne en …" at bounding box center [280, 117] width 253 height 33
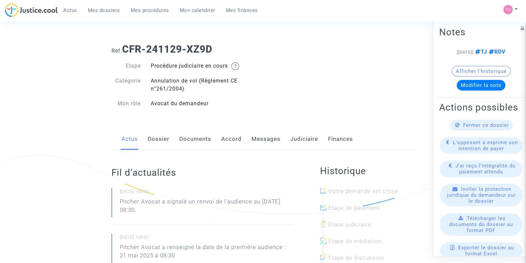
click at [295, 147] on link "Judiciaire" at bounding box center [305, 139] width 28 height 22
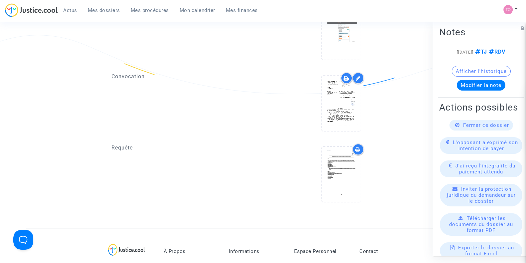
scroll to position [412, 0]
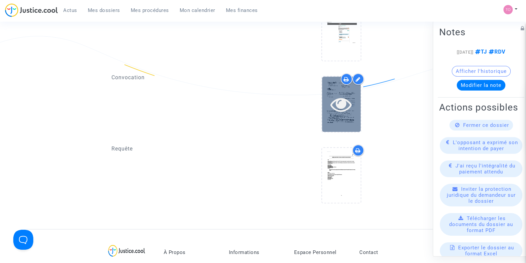
click at [357, 111] on div at bounding box center [341, 104] width 39 height 21
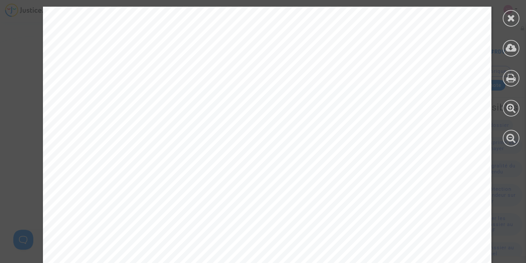
scroll to position [85, 0]
click at [505, 11] on div at bounding box center [511, 76] width 30 height 153
click at [508, 19] on icon at bounding box center [511, 18] width 8 height 10
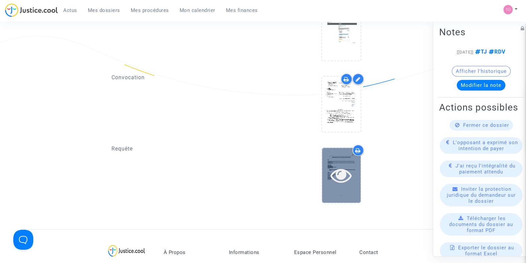
click at [331, 169] on icon at bounding box center [342, 174] width 22 height 21
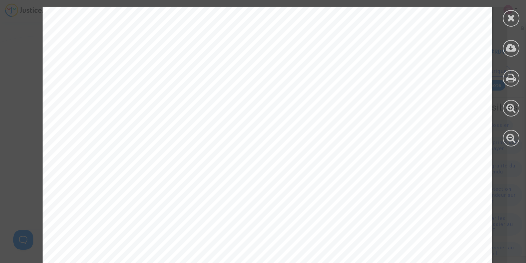
scroll to position [2452, 0]
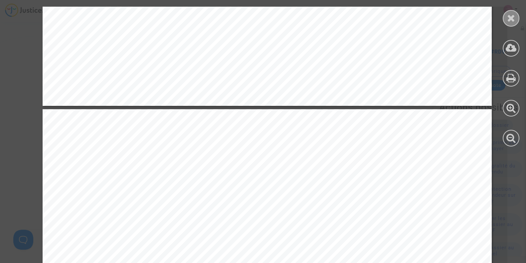
click at [503, 17] on div at bounding box center [511, 18] width 17 height 17
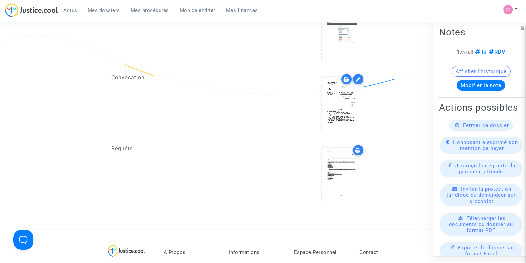
drag, startPoint x: 185, startPoint y: 8, endPoint x: 229, endPoint y: 210, distance: 206.3
click at [185, 8] on span "Mon calendrier" at bounding box center [198, 10] width 36 height 6
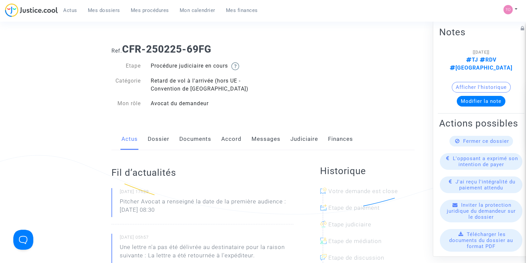
click at [303, 137] on link "Judiciaire" at bounding box center [305, 139] width 28 height 22
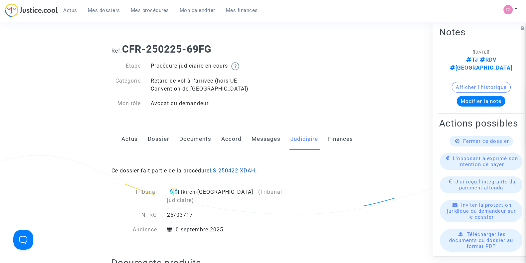
click at [241, 170] on link "LS-250422-XDAH" at bounding box center [233, 170] width 46 height 6
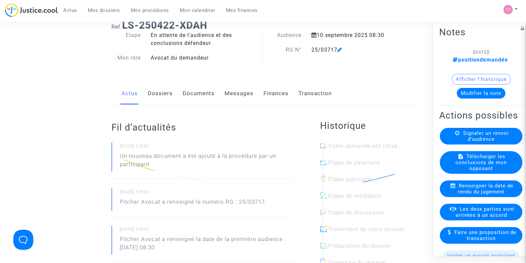
scroll to position [85, 0]
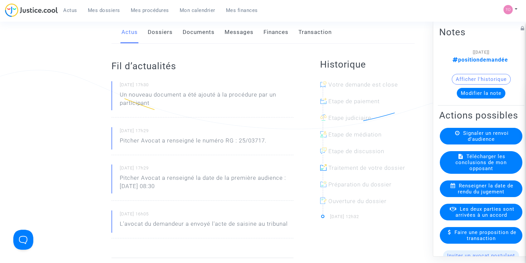
click at [207, 30] on link "Documents" at bounding box center [199, 32] width 32 height 22
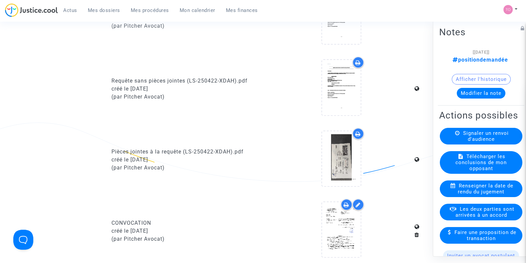
scroll to position [431, 0]
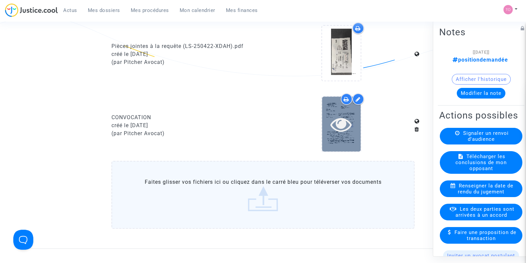
click at [343, 117] on icon at bounding box center [342, 124] width 22 height 21
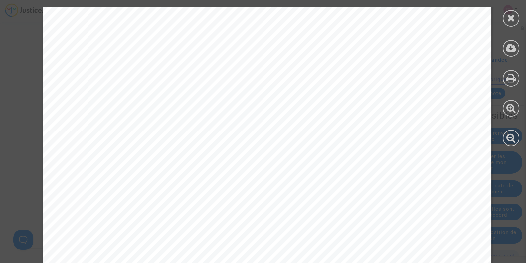
scroll to position [101, 0]
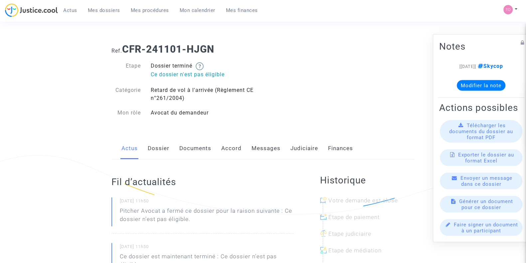
click at [267, 146] on link "Messages" at bounding box center [266, 149] width 29 height 22
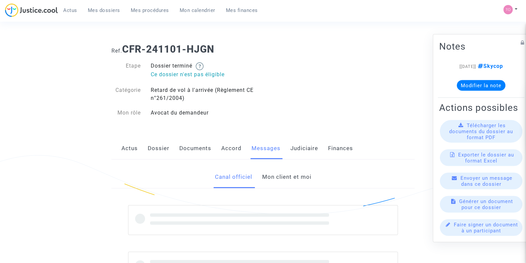
click at [259, 176] on div "Canal officiel Mon client et moi" at bounding box center [263, 177] width 303 height 22
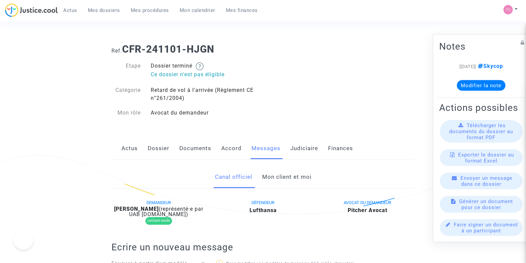
click at [272, 180] on link "Mon client et moi" at bounding box center [286, 177] width 49 height 22
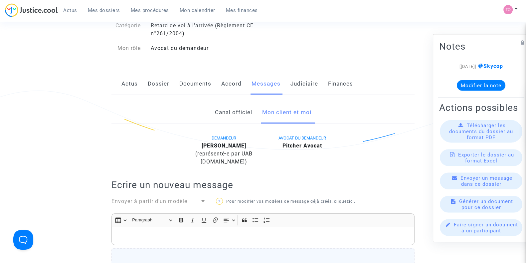
scroll to position [47, 0]
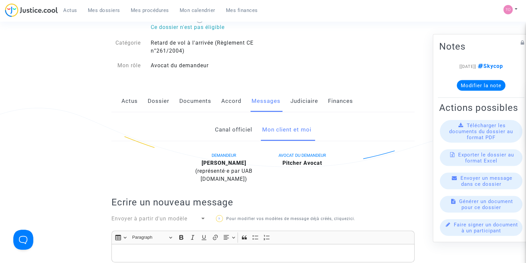
click at [149, 94] on link "Dossier" at bounding box center [159, 101] width 22 height 22
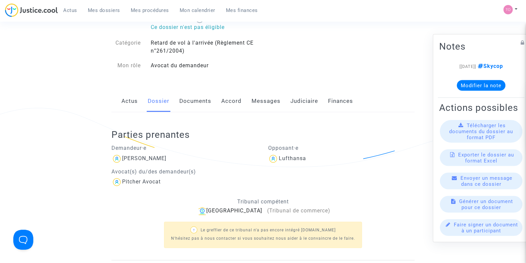
click at [294, 104] on link "Judiciaire" at bounding box center [305, 101] width 28 height 22
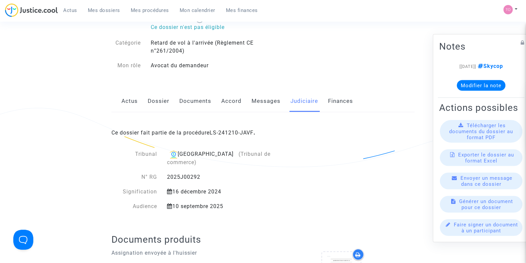
drag, startPoint x: 205, startPoint y: 166, endPoint x: 167, endPoint y: 168, distance: 37.4
click at [167, 173] on div "2025J00292" at bounding box center [229, 177] width 135 height 8
copy div "2025J00292"
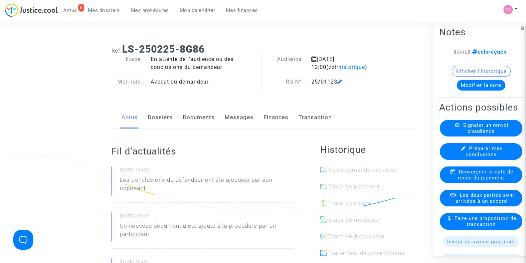
click at [476, 91] on button "Modifier la note" at bounding box center [481, 85] width 49 height 11
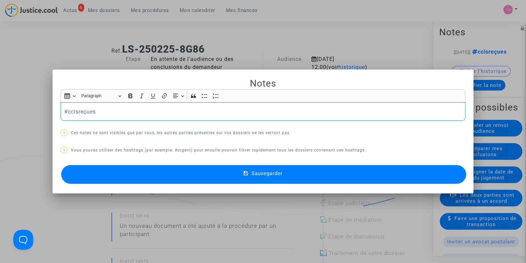
drag, startPoint x: 100, startPoint y: 111, endPoint x: 66, endPoint y: 112, distance: 34.6
click at [66, 112] on p "#cclsreçues" at bounding box center [263, 112] width 398 height 8
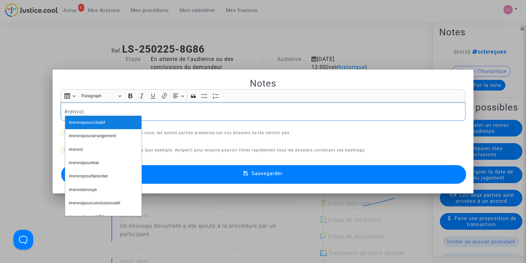
click at [83, 121] on span "#renvoipourcclsdéf" at bounding box center [87, 123] width 36 height 10
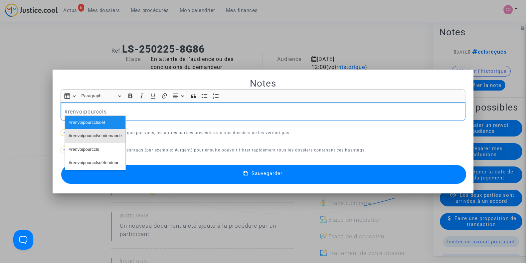
click at [105, 136] on span "#renvoipourcclsendemande" at bounding box center [95, 136] width 53 height 10
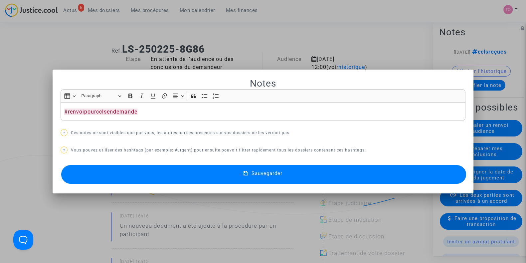
click at [132, 170] on button "Sauvegarder" at bounding box center [263, 174] width 405 height 19
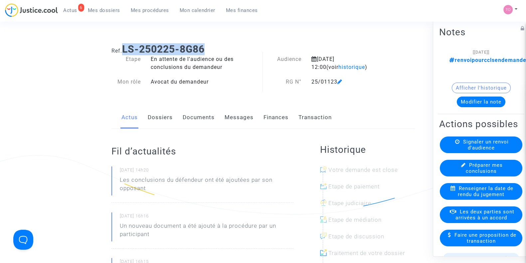
drag, startPoint x: 207, startPoint y: 45, endPoint x: 123, endPoint y: 45, distance: 83.9
click at [123, 45] on h1 "Ref. LS-250225-8G86" at bounding box center [263, 49] width 303 height 12
copy b "LS-250225-8G86"
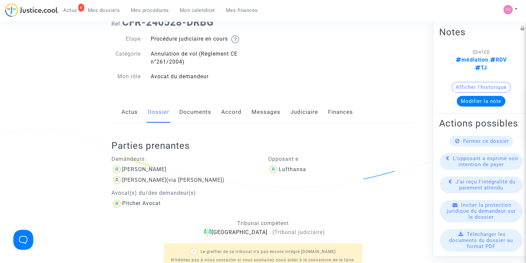
scroll to position [23, 0]
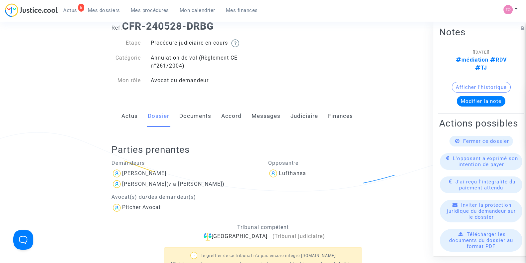
click at [262, 116] on link "Messages" at bounding box center [266, 116] width 29 height 22
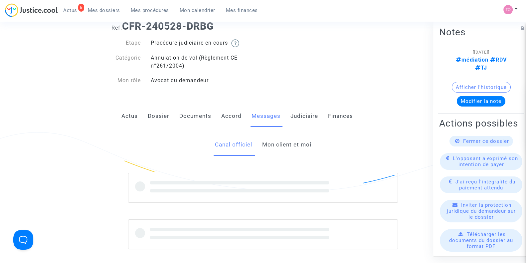
click at [229, 116] on link "Accord" at bounding box center [231, 116] width 20 height 22
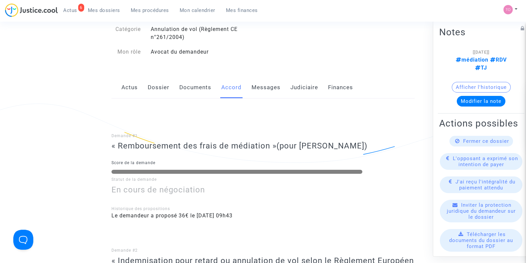
scroll to position [51, 0]
click at [269, 90] on link "Messages" at bounding box center [266, 88] width 29 height 22
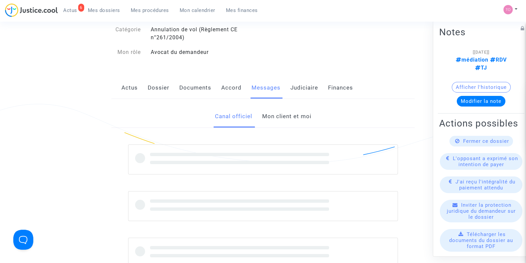
click at [288, 108] on link "Mon client et moi" at bounding box center [286, 117] width 49 height 22
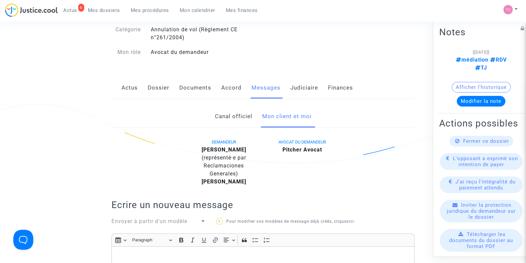
click at [226, 92] on link "Accord" at bounding box center [231, 88] width 20 height 22
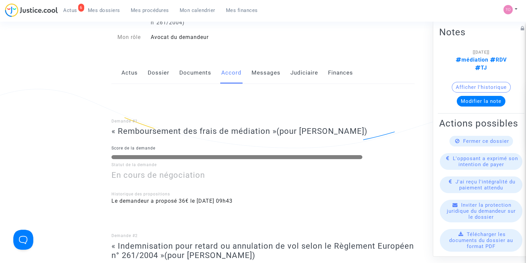
scroll to position [60, 0]
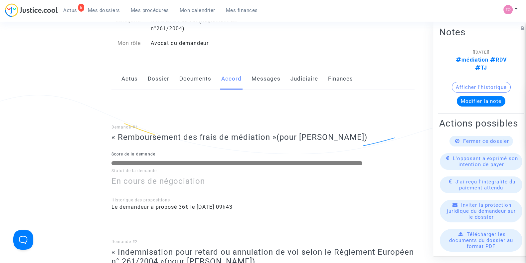
click at [255, 85] on link "Messages" at bounding box center [266, 79] width 29 height 22
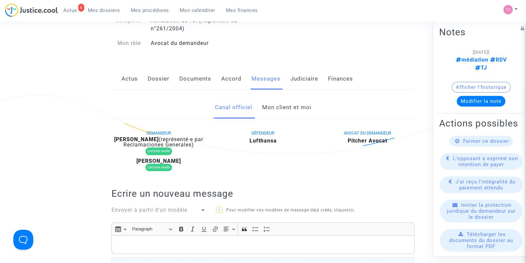
click at [291, 116] on link "Mon client et moi" at bounding box center [286, 108] width 49 height 22
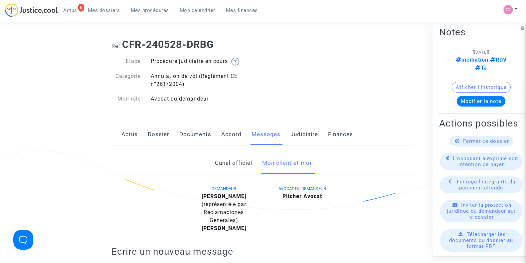
scroll to position [5, 0]
click at [145, 132] on div "Actus Dossier Documents Accord Messages Judiciaire Finances" at bounding box center [263, 135] width 303 height 22
click at [153, 135] on link "Dossier" at bounding box center [159, 135] width 22 height 22
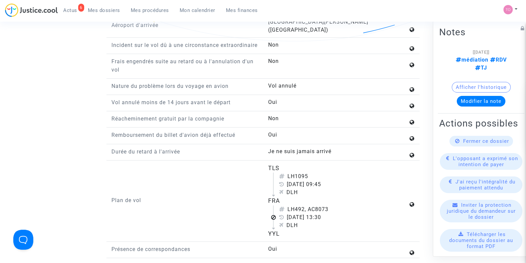
scroll to position [758, 0]
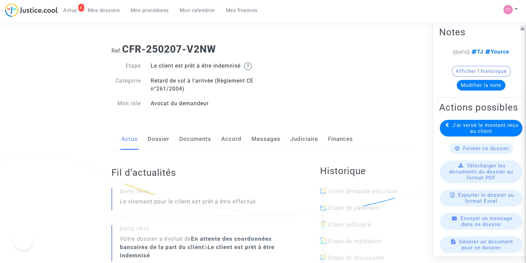
click at [296, 140] on link "Judiciaire" at bounding box center [305, 139] width 28 height 22
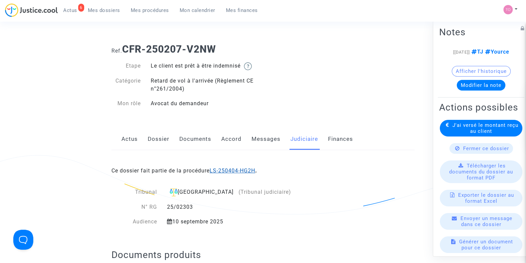
click at [236, 169] on link "LS-250404-HG2H" at bounding box center [233, 170] width 46 height 6
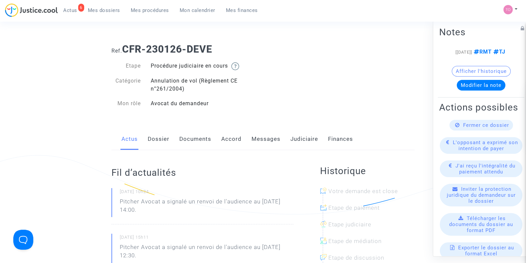
click at [185, 141] on link "Documents" at bounding box center [195, 139] width 32 height 22
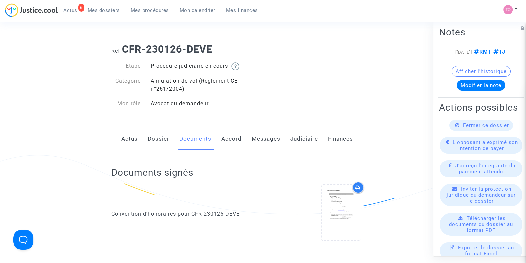
click at [310, 148] on link "Judiciaire" at bounding box center [305, 139] width 28 height 22
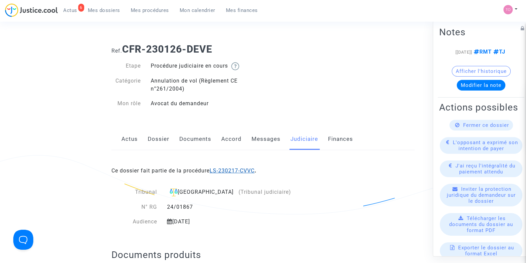
click at [248, 170] on link "LS-230217-CVVC" at bounding box center [232, 170] width 45 height 6
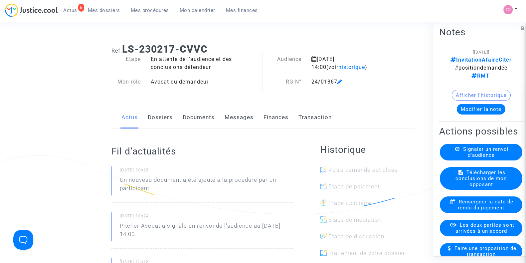
click at [163, 121] on link "Dossiers" at bounding box center [160, 118] width 25 height 22
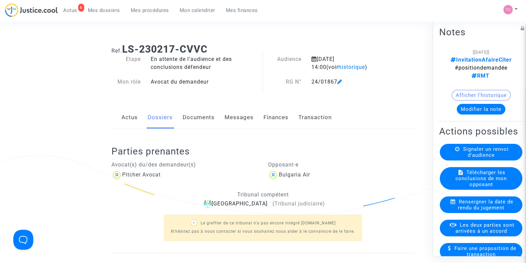
click at [201, 122] on link "Documents" at bounding box center [199, 118] width 32 height 22
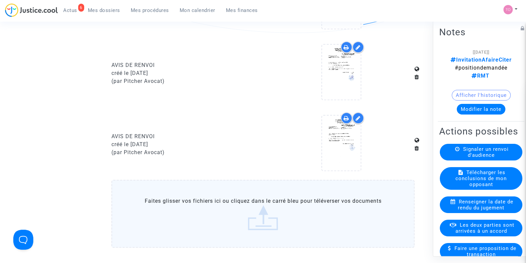
scroll to position [767, 0]
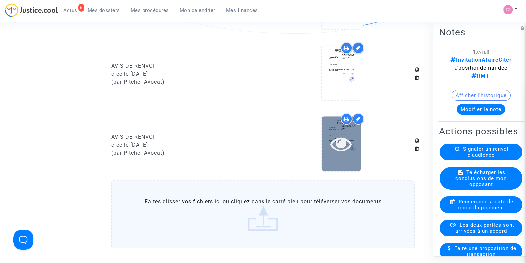
click at [328, 138] on div at bounding box center [341, 143] width 39 height 21
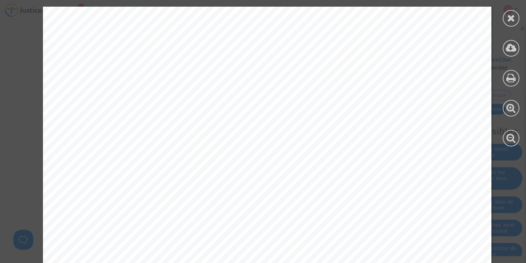
scroll to position [122, 0]
click at [511, 16] on icon at bounding box center [511, 18] width 8 height 10
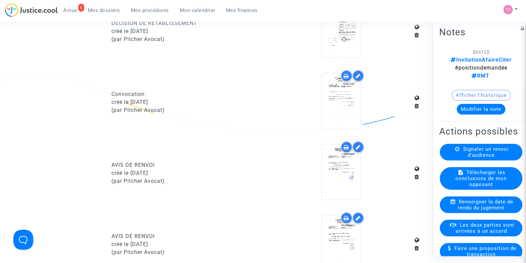
scroll to position [662, 0]
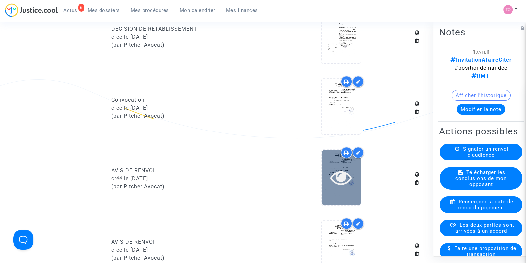
click at [340, 174] on icon at bounding box center [342, 177] width 22 height 21
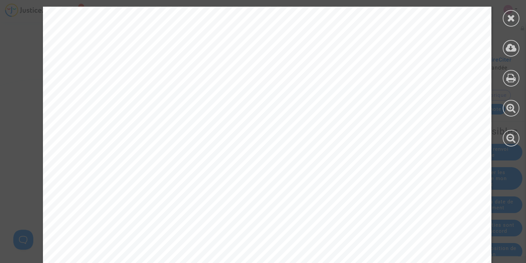
scroll to position [0, 0]
click at [503, 12] on div at bounding box center [511, 76] width 30 height 153
click at [510, 19] on icon at bounding box center [511, 18] width 8 height 10
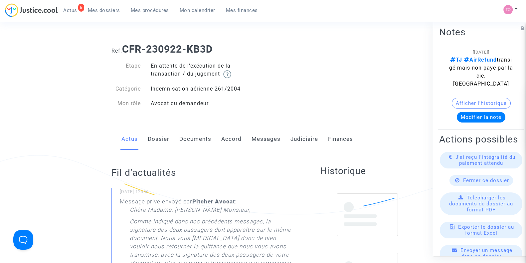
click at [272, 135] on link "Messages" at bounding box center [266, 139] width 29 height 22
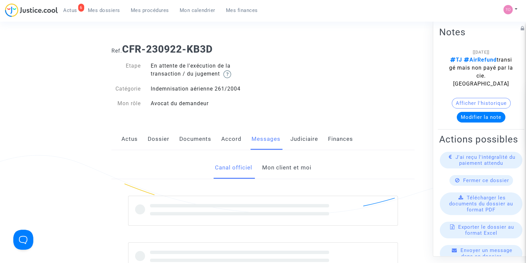
click at [273, 170] on link "Mon client et moi" at bounding box center [286, 168] width 49 height 22
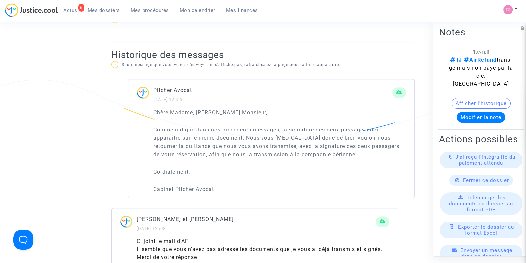
scroll to position [369, 0]
drag, startPoint x: 187, startPoint y: 131, endPoint x: 294, endPoint y: 130, distance: 106.9
click at [294, 130] on p "Comme indiqué dans nos précédents messages, la signature des deux passagers doi…" at bounding box center [280, 141] width 253 height 33
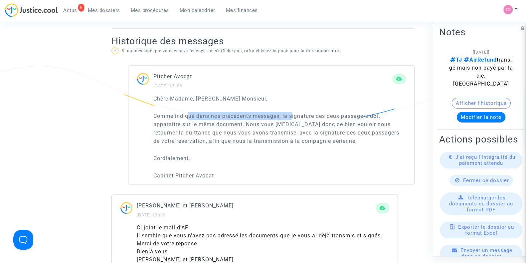
scroll to position [383, 0]
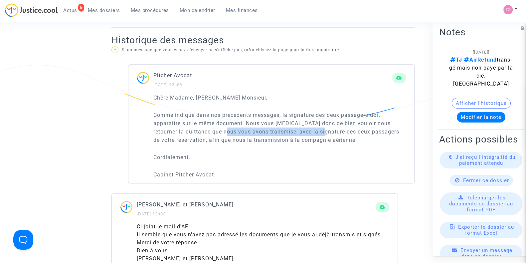
drag, startPoint x: 219, startPoint y: 131, endPoint x: 316, endPoint y: 130, distance: 96.9
click at [316, 130] on p "Comme indiqué dans nos précédents messages, la signature des deux passagers doi…" at bounding box center [280, 127] width 253 height 33
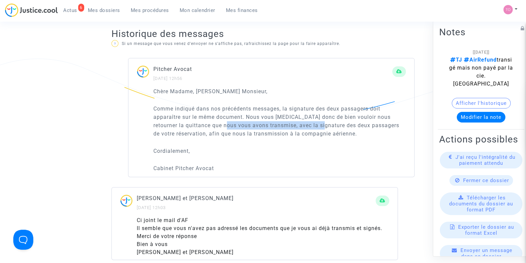
scroll to position [389, 0]
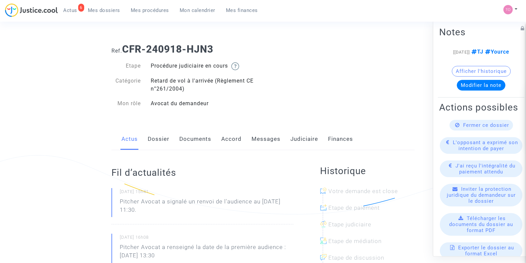
click at [161, 136] on link "Dossier" at bounding box center [159, 139] width 22 height 22
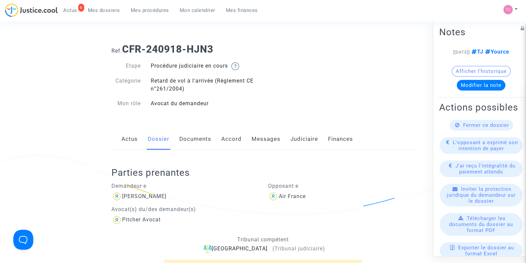
click at [305, 137] on link "Judiciaire" at bounding box center [305, 139] width 28 height 22
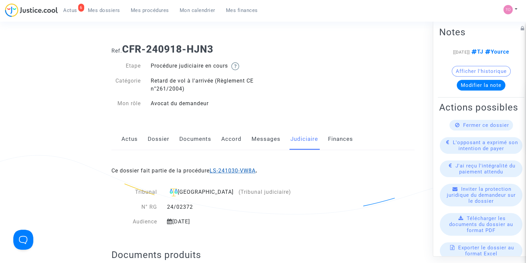
click at [231, 168] on link "LS-241030-VW8A" at bounding box center [233, 170] width 46 height 6
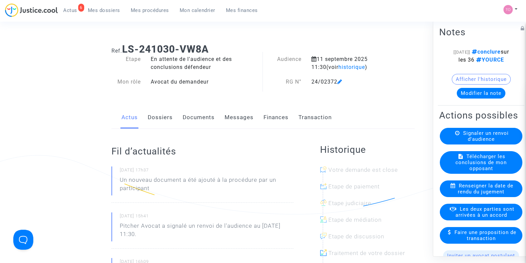
click at [162, 120] on link "Dossiers" at bounding box center [160, 118] width 25 height 22
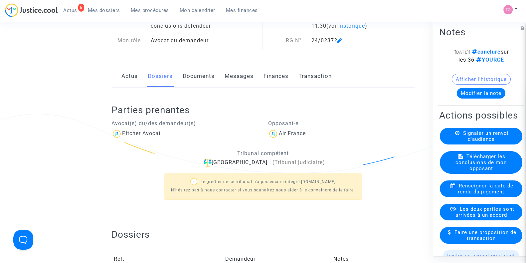
scroll to position [41, 0]
click at [198, 74] on link "Documents" at bounding box center [199, 76] width 32 height 22
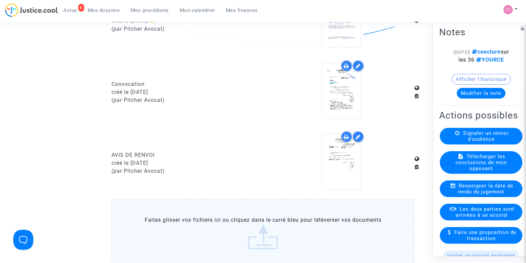
scroll to position [463, 0]
click at [198, 74] on div "Convocation créé le [DATE] (par Pitcher Avocat)" at bounding box center [185, 93] width 157 height 64
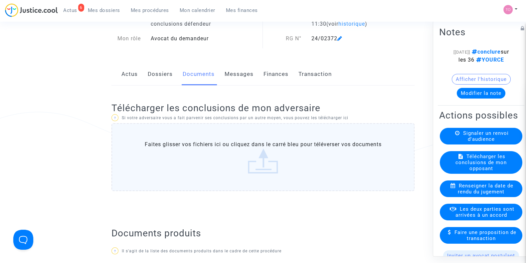
scroll to position [43, 0]
